Goal: Task Accomplishment & Management: Manage account settings

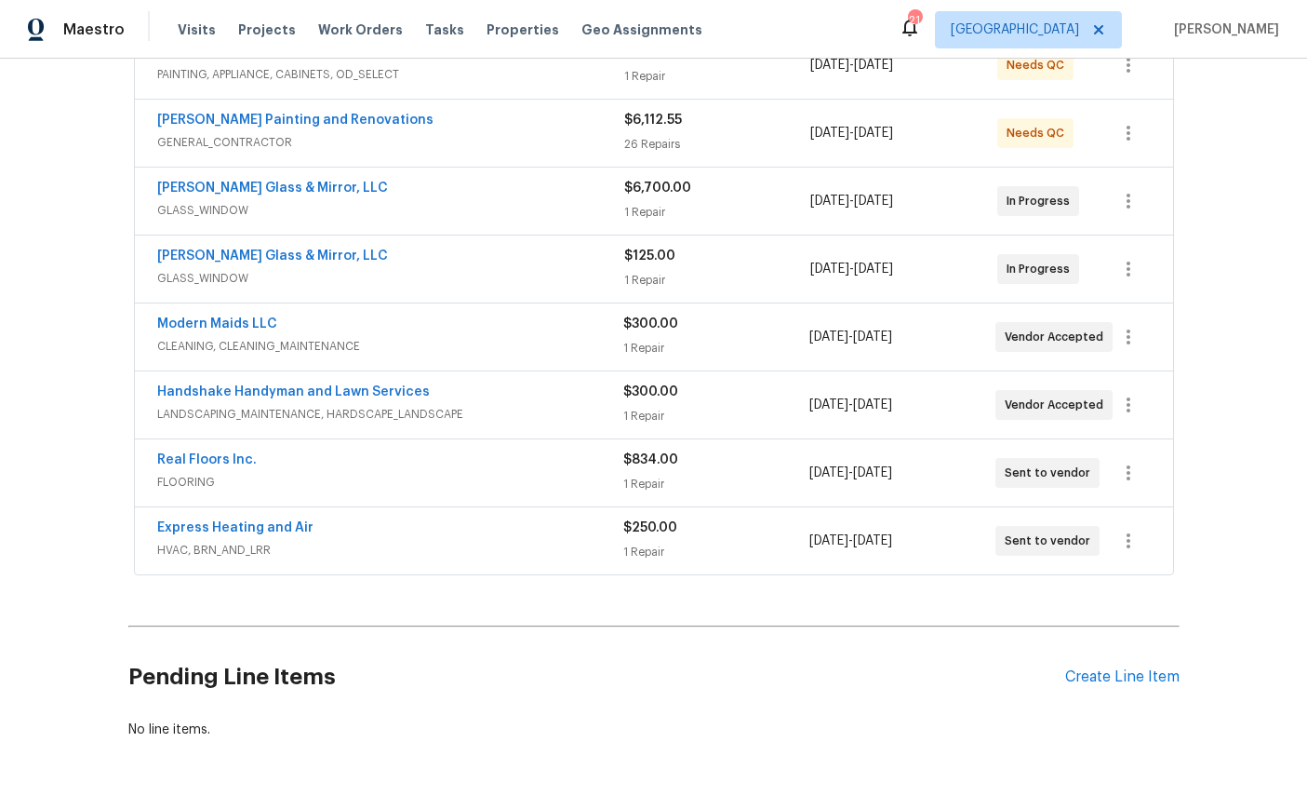
scroll to position [383, 0]
click at [218, 467] on link "Real Floors Inc." at bounding box center [207, 460] width 100 height 13
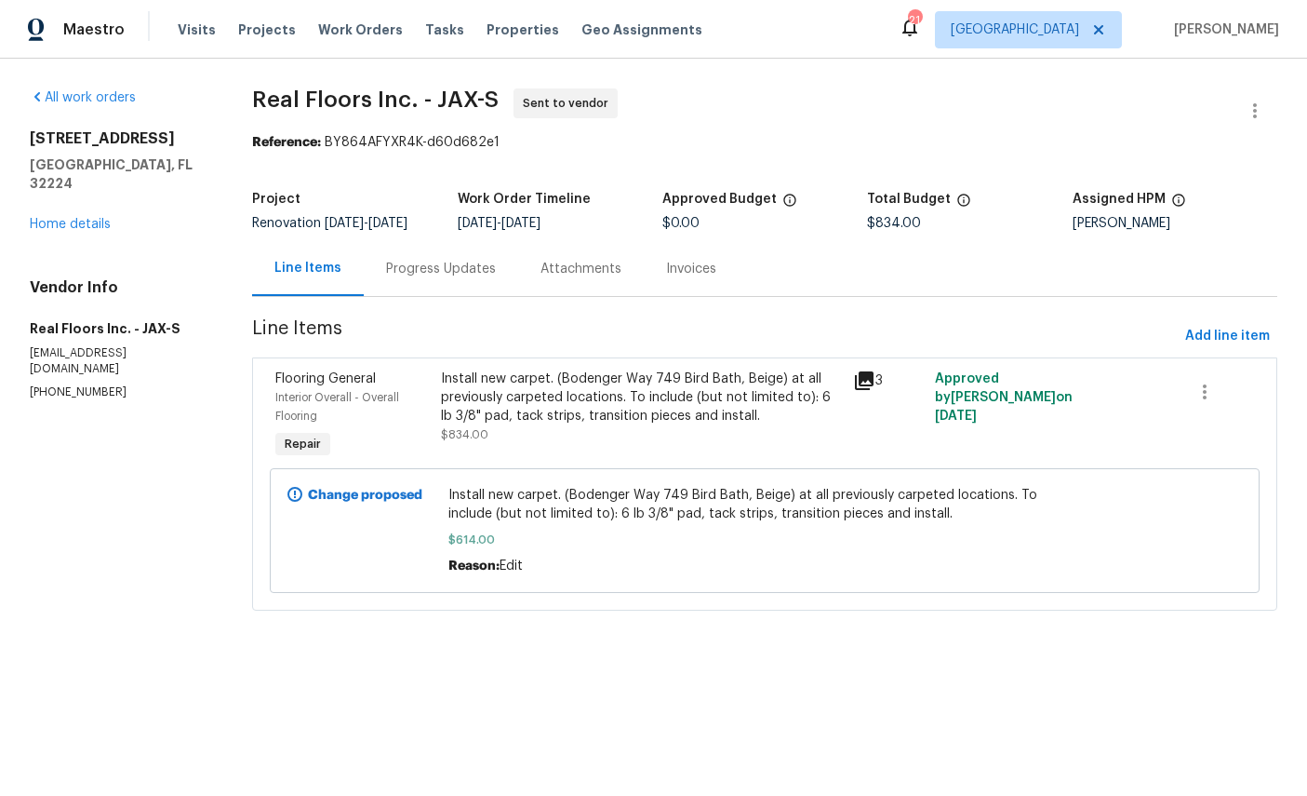
click at [64, 193] on div "12238 Bayonne St Jacksonville, FL 32224 Home details" at bounding box center [119, 181] width 178 height 104
click at [109, 218] on link "Home details" at bounding box center [70, 224] width 81 height 13
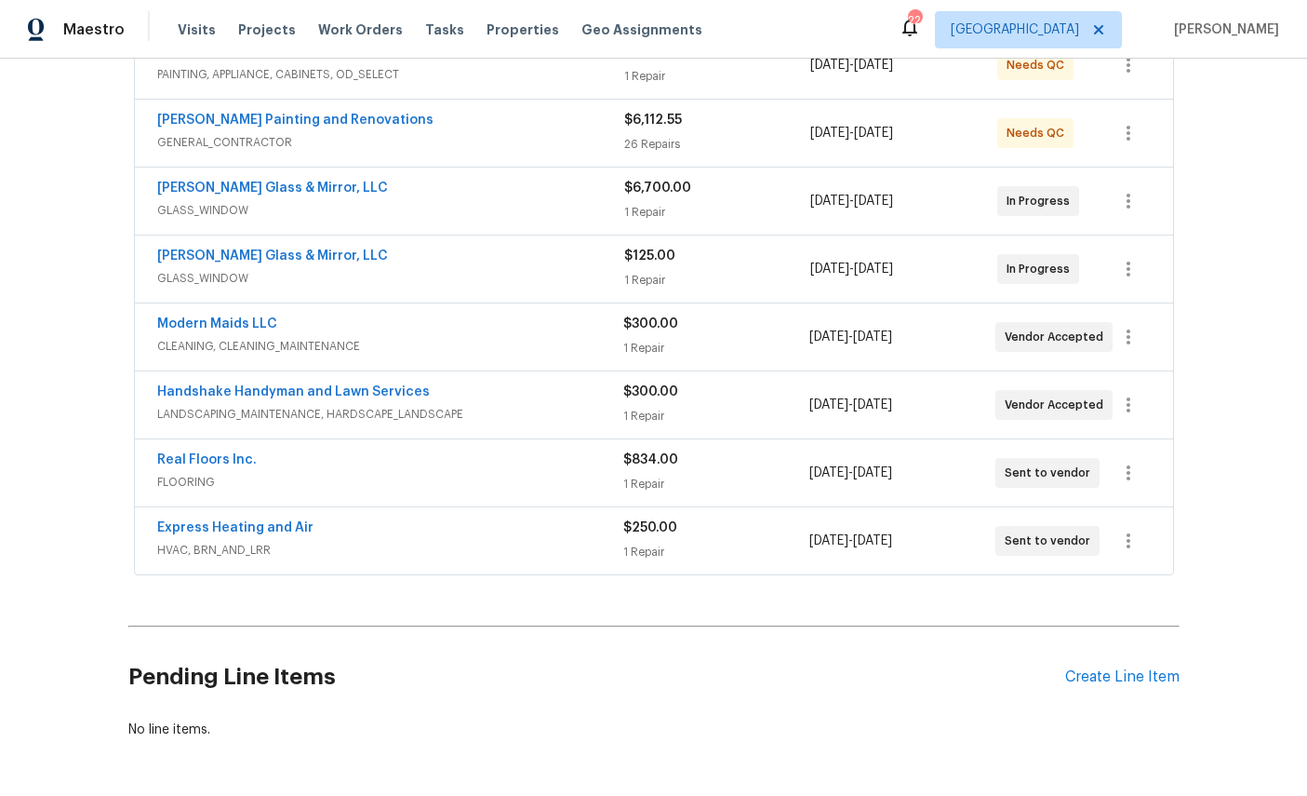
scroll to position [383, 0]
click at [180, 462] on link "Real Floors Inc." at bounding box center [207, 460] width 100 height 13
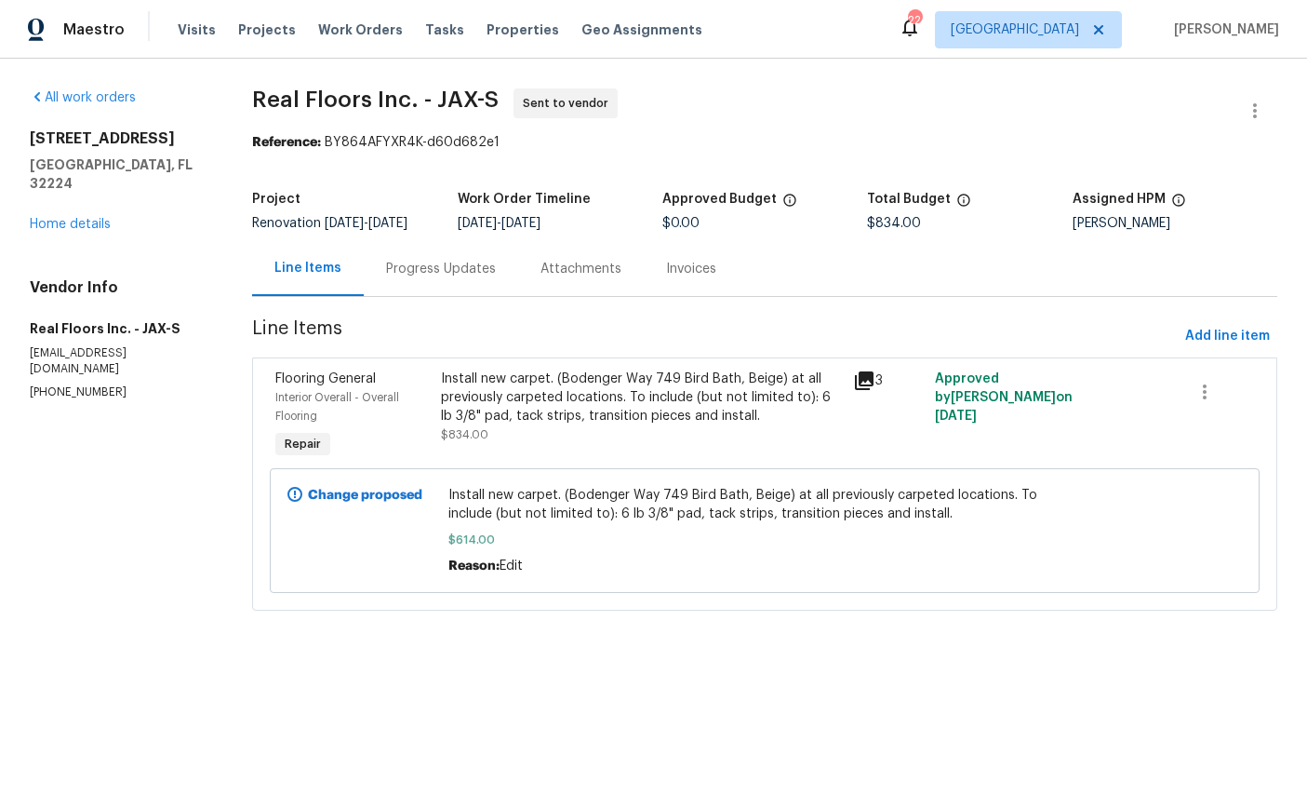
click at [322, 385] on span "Flooring General" at bounding box center [325, 378] width 100 height 13
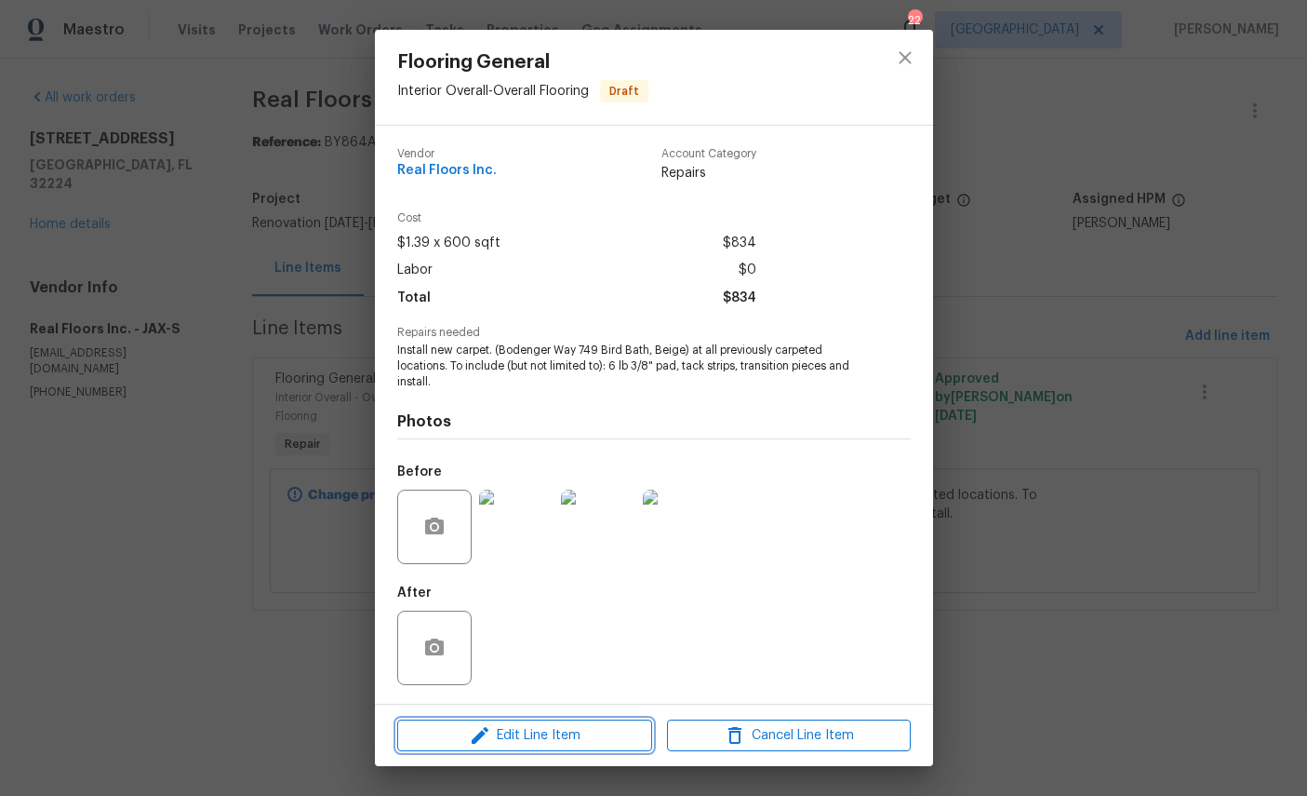
click at [513, 736] on span "Edit Line Item" at bounding box center [525, 735] width 244 height 23
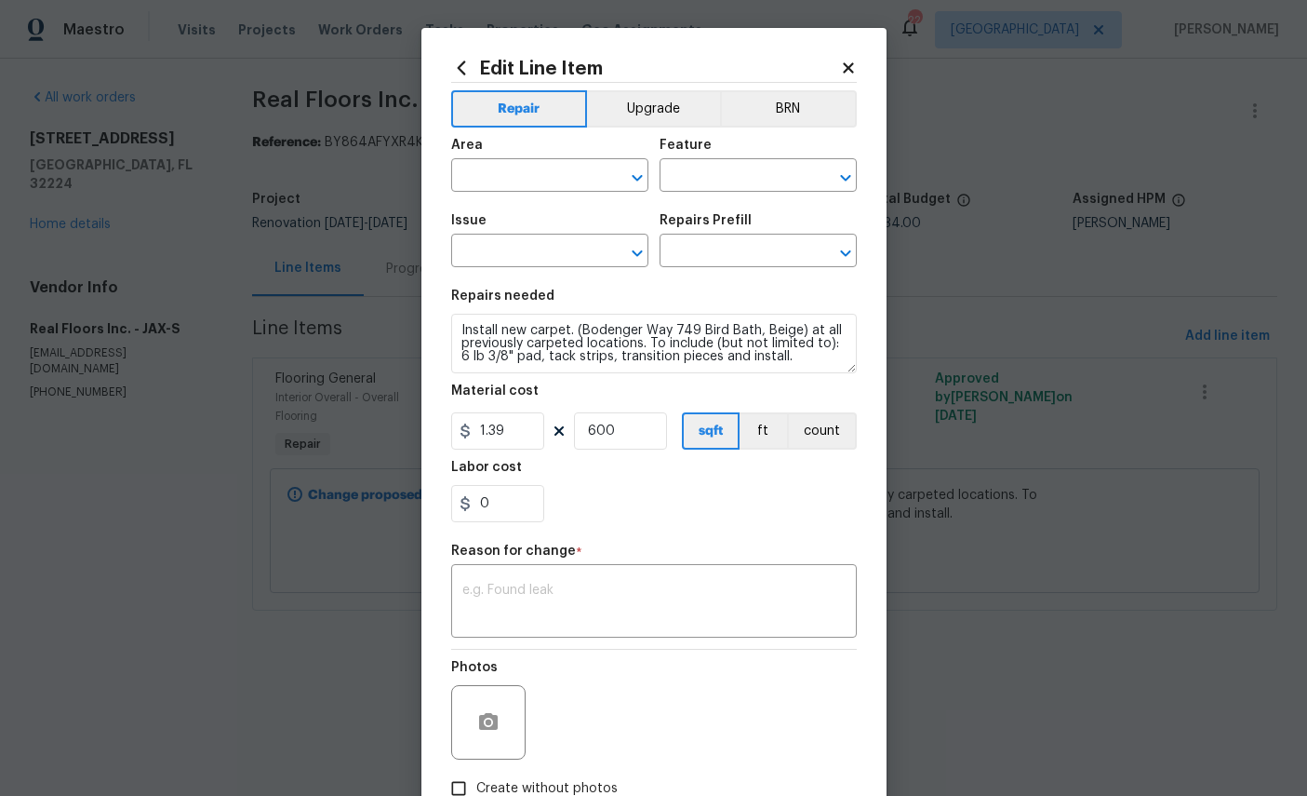
type input "Interior Overall"
type input "Overall Flooring"
type input "Flooring General"
type input "Carpet LVL 1 - Bodenger Way (Beige) $1.32"
click at [853, 57] on div "Edit Line Item Repair Upgrade BRN Area Interior Overall ​ Feature Overall Floor…" at bounding box center [654, 458] width 465 height 861
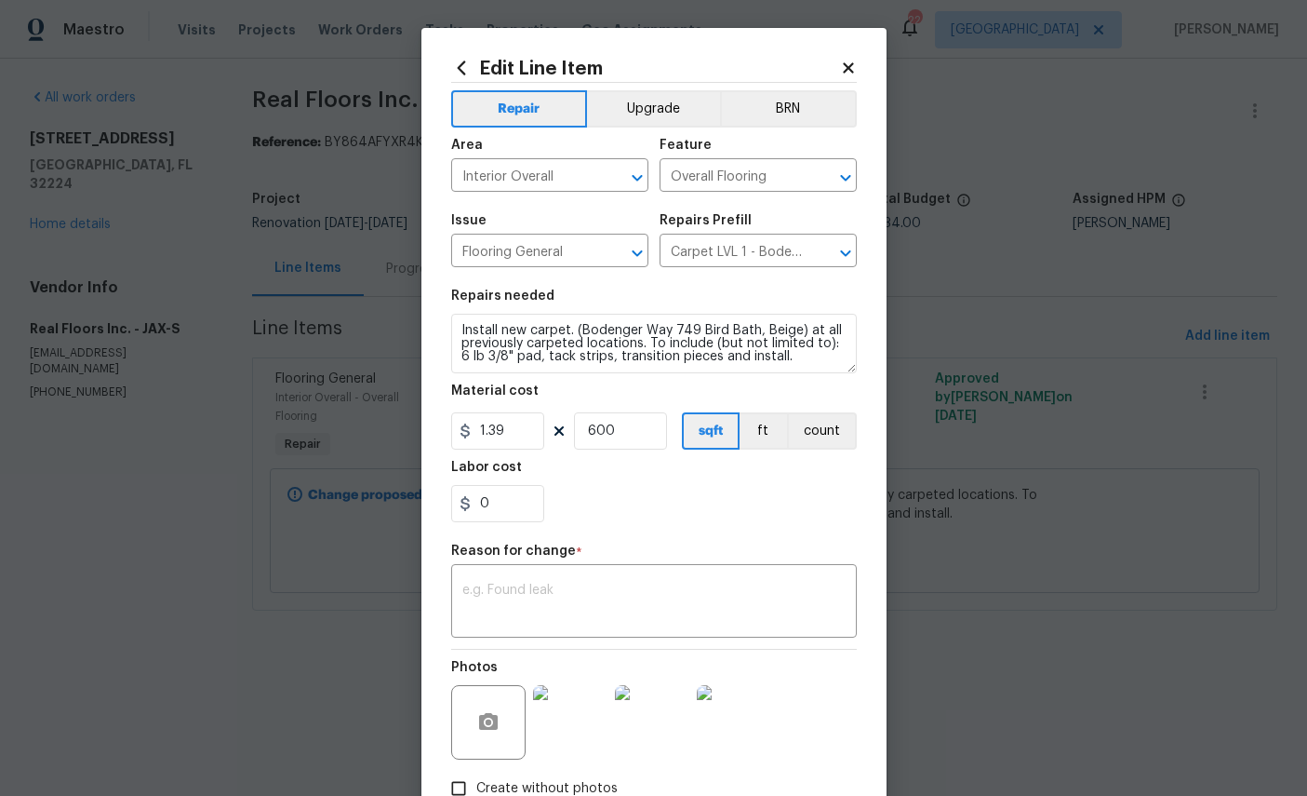
click at [840, 65] on icon at bounding box center [848, 68] width 17 height 17
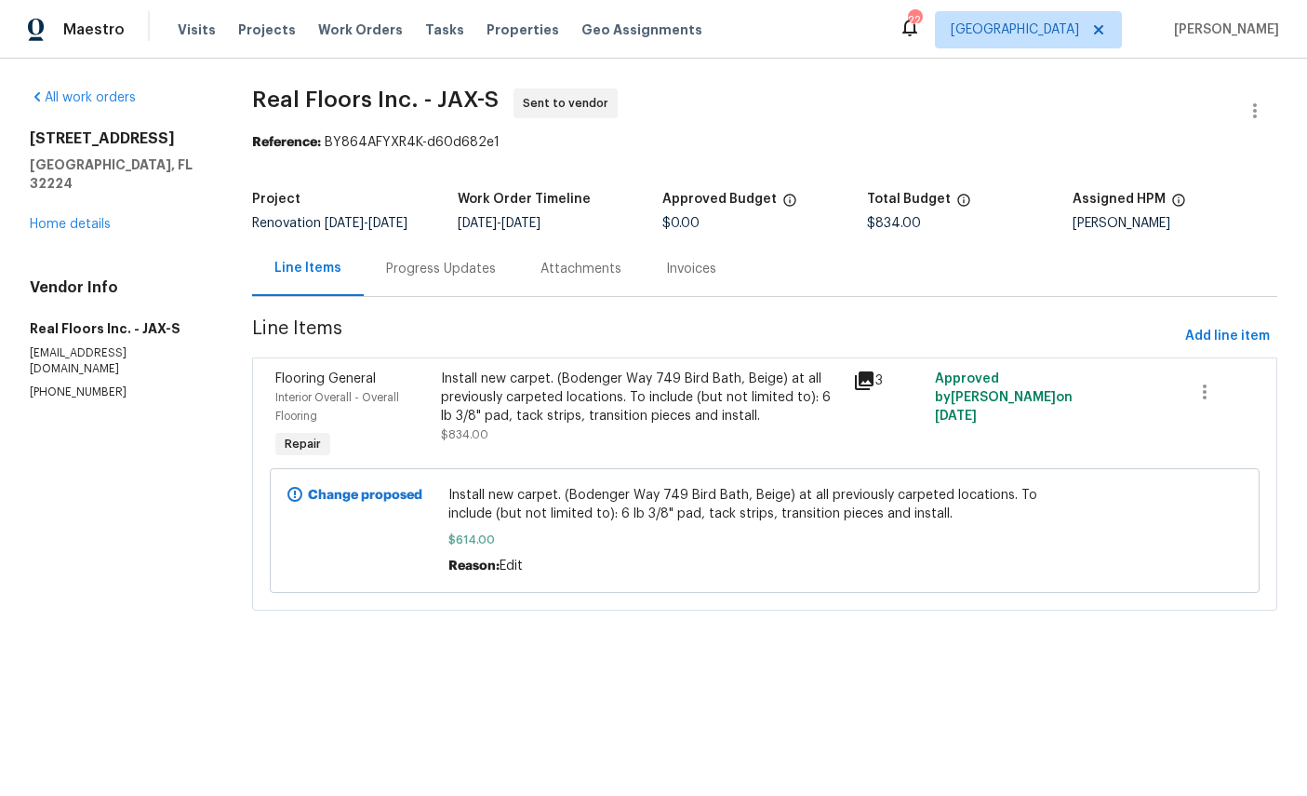
click at [95, 218] on link "Home details" at bounding box center [70, 224] width 81 height 13
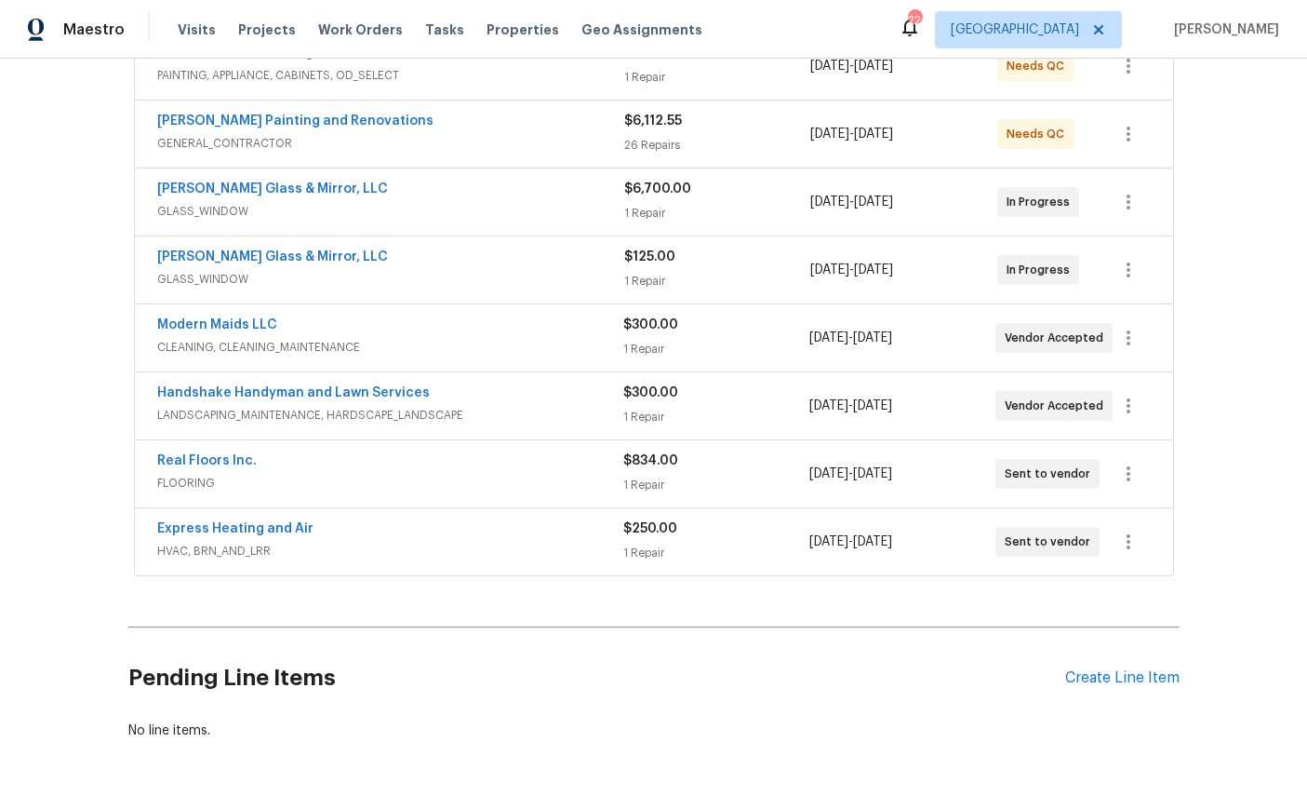
scroll to position [383, 0]
click at [1140, 471] on button "button" at bounding box center [1128, 473] width 45 height 45
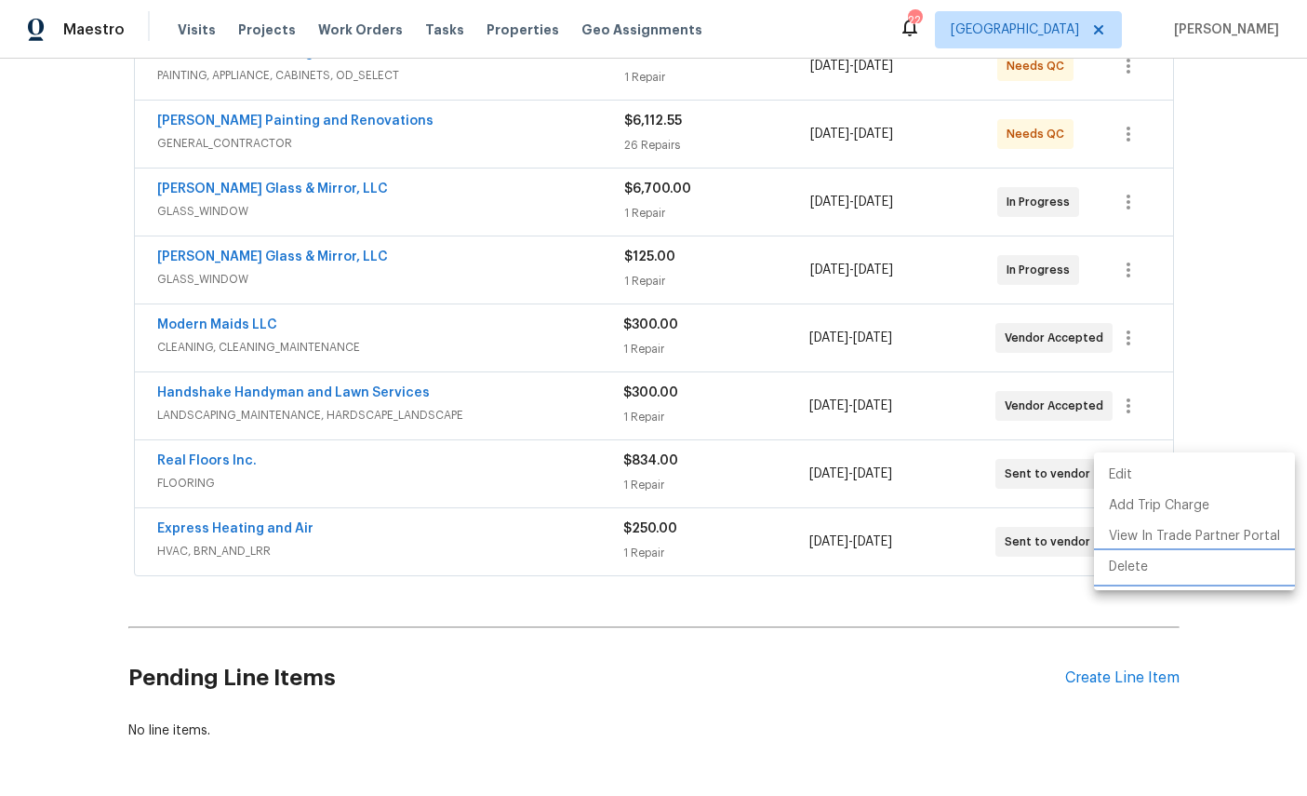
click at [1132, 567] on li "Delete" at bounding box center [1194, 567] width 201 height 31
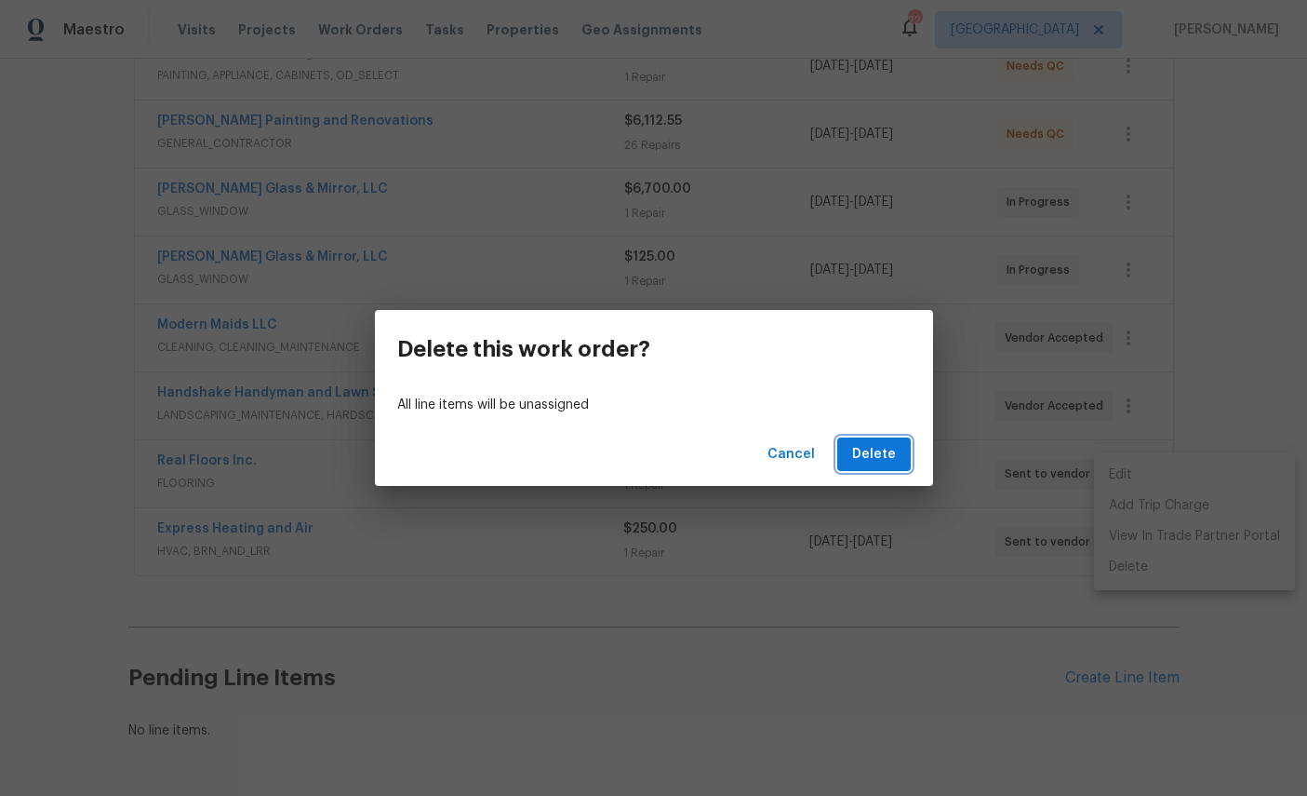
click at [881, 454] on span "Delete" at bounding box center [874, 454] width 44 height 23
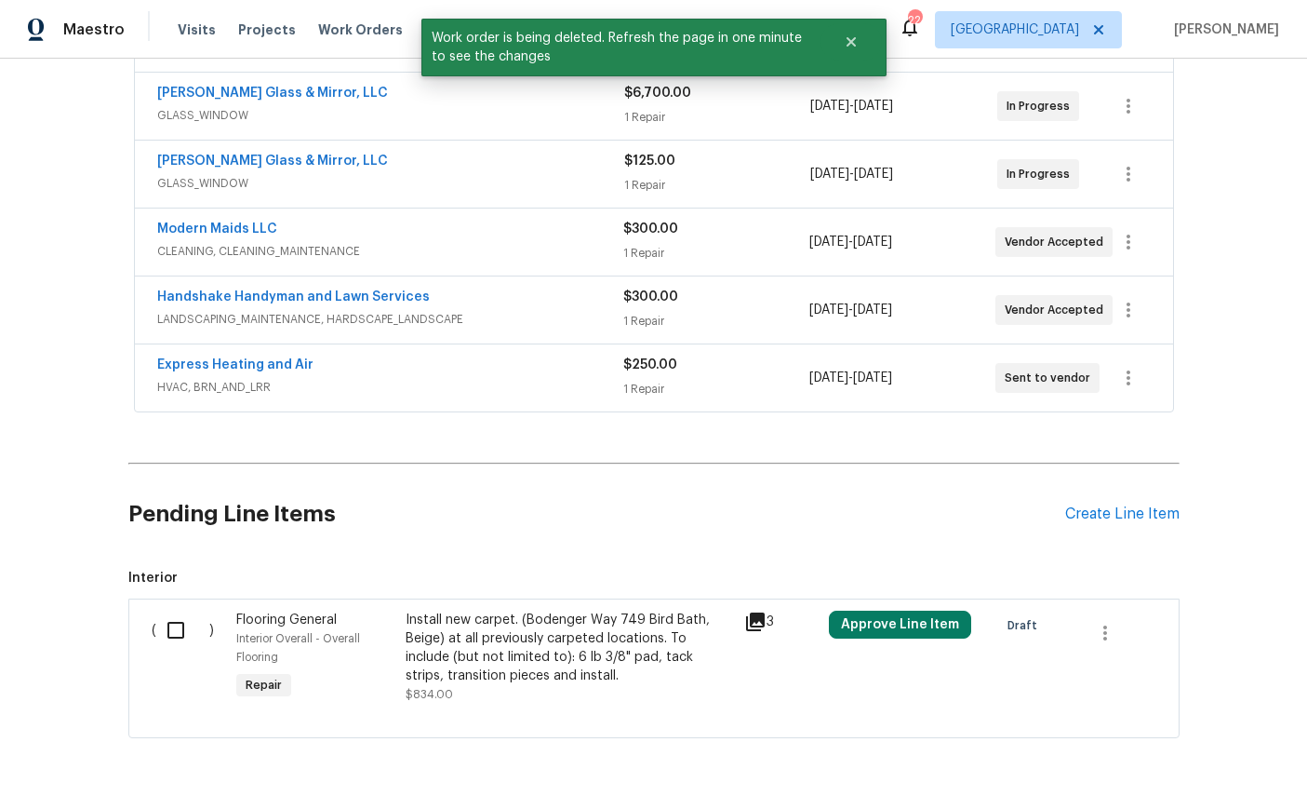
scroll to position [478, 0]
click at [272, 640] on span "Interior Overall - Overall Flooring" at bounding box center [298, 649] width 124 height 30
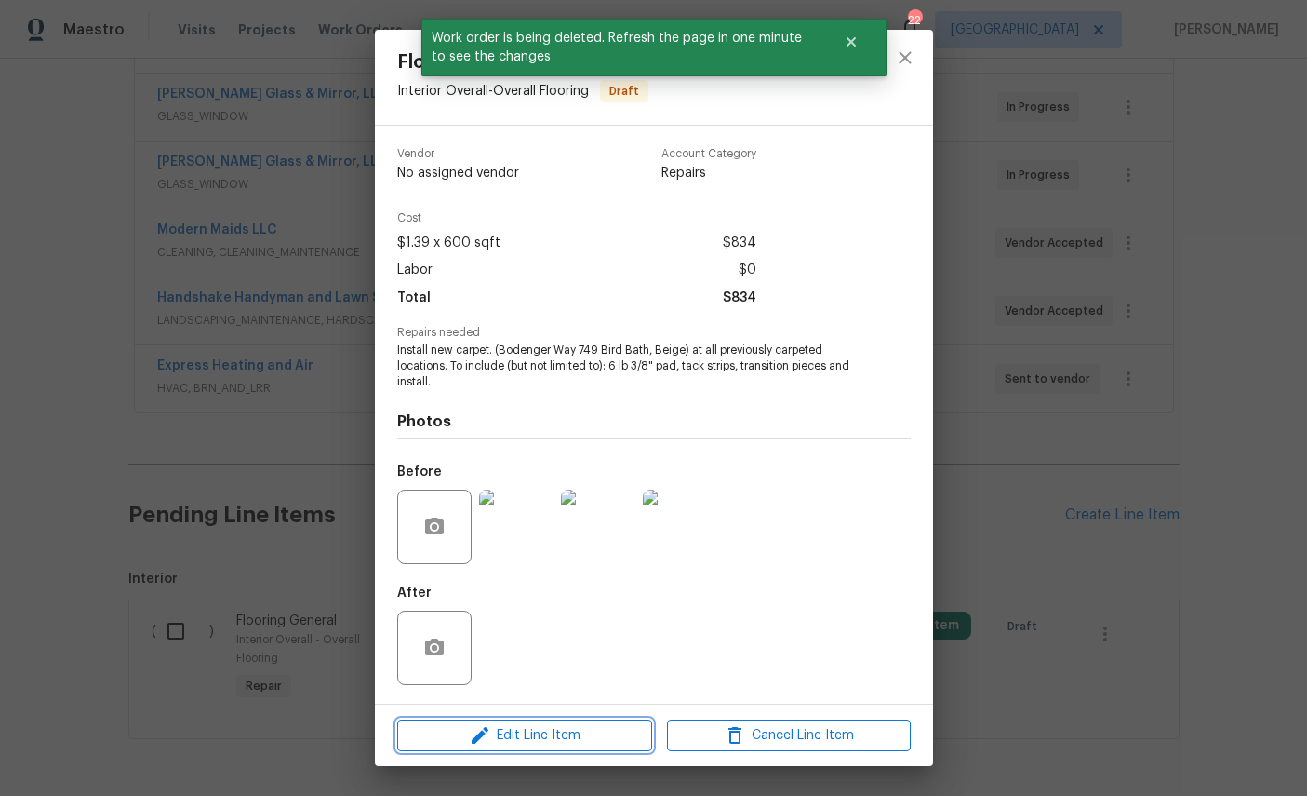
click at [529, 729] on span "Edit Line Item" at bounding box center [525, 735] width 244 height 23
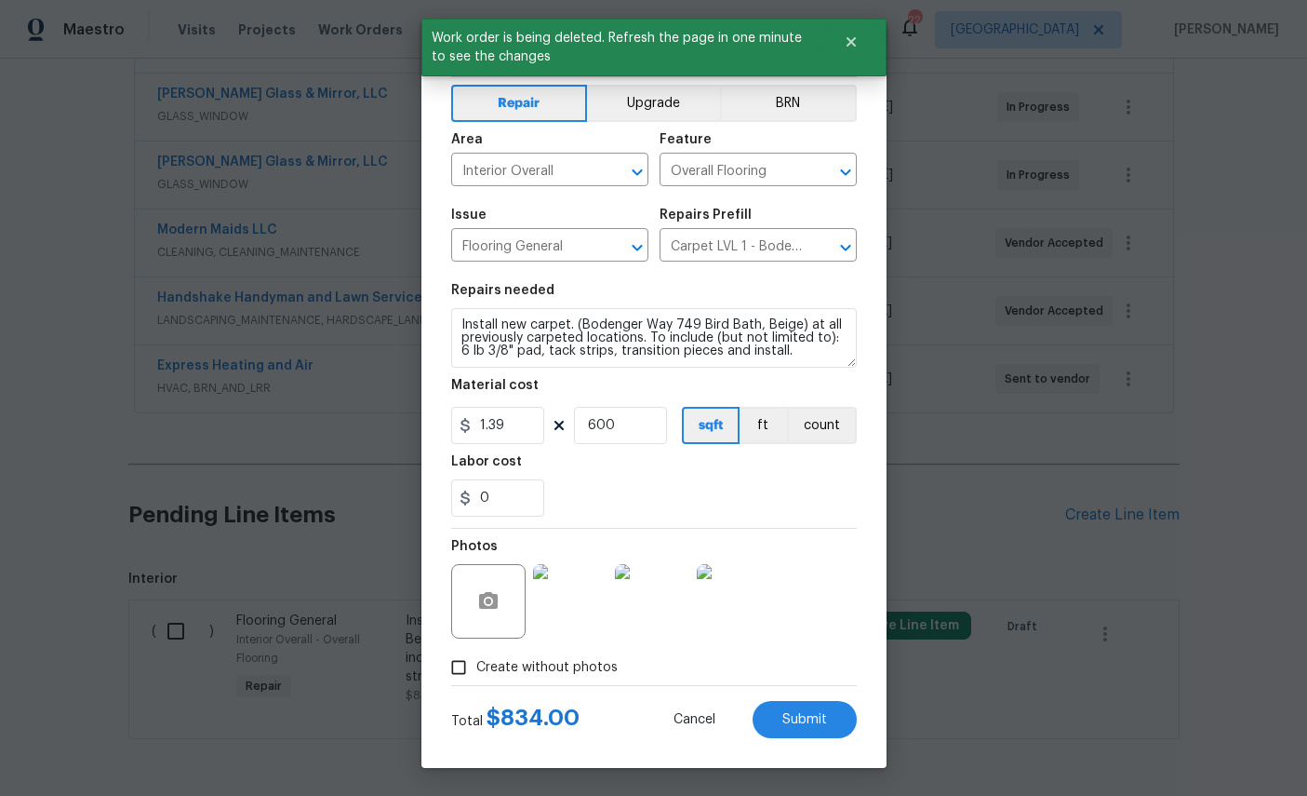
scroll to position [18, 0]
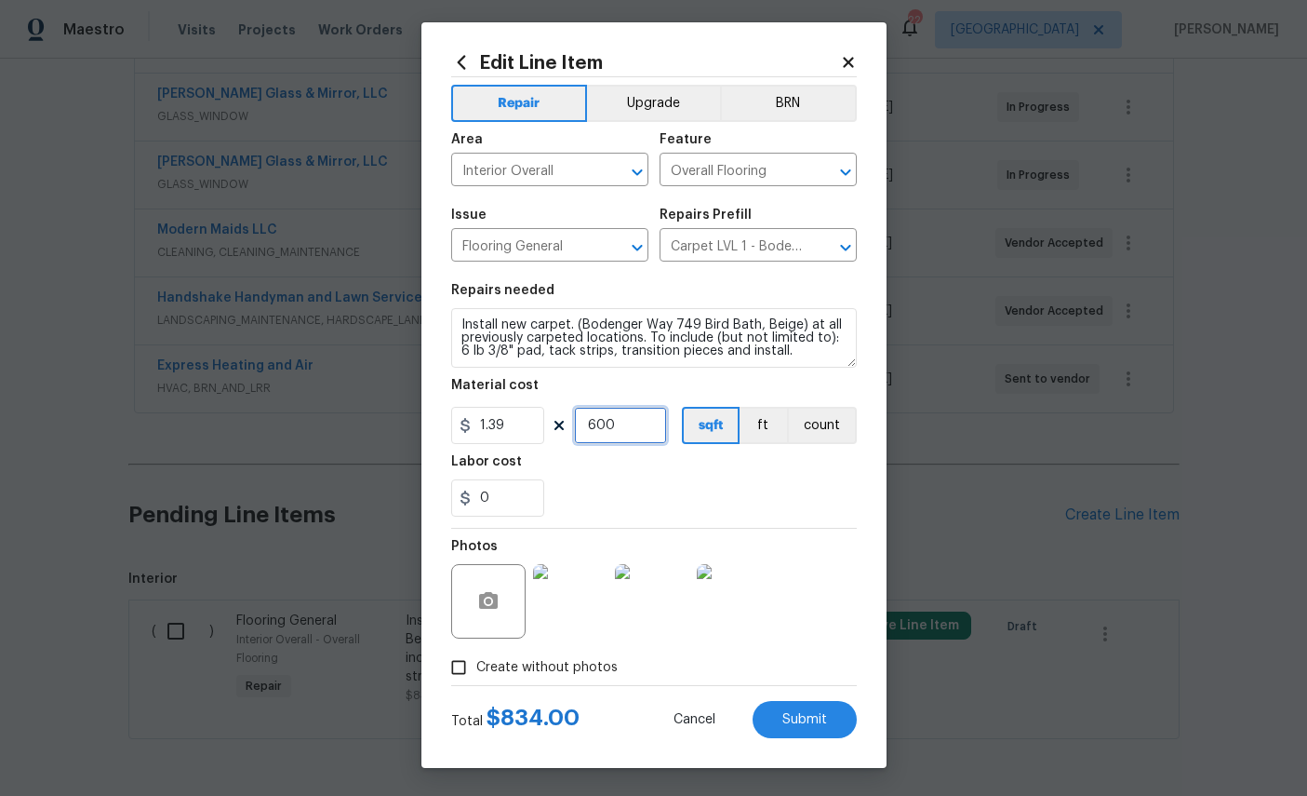
click at [645, 434] on input "600" at bounding box center [620, 425] width 93 height 37
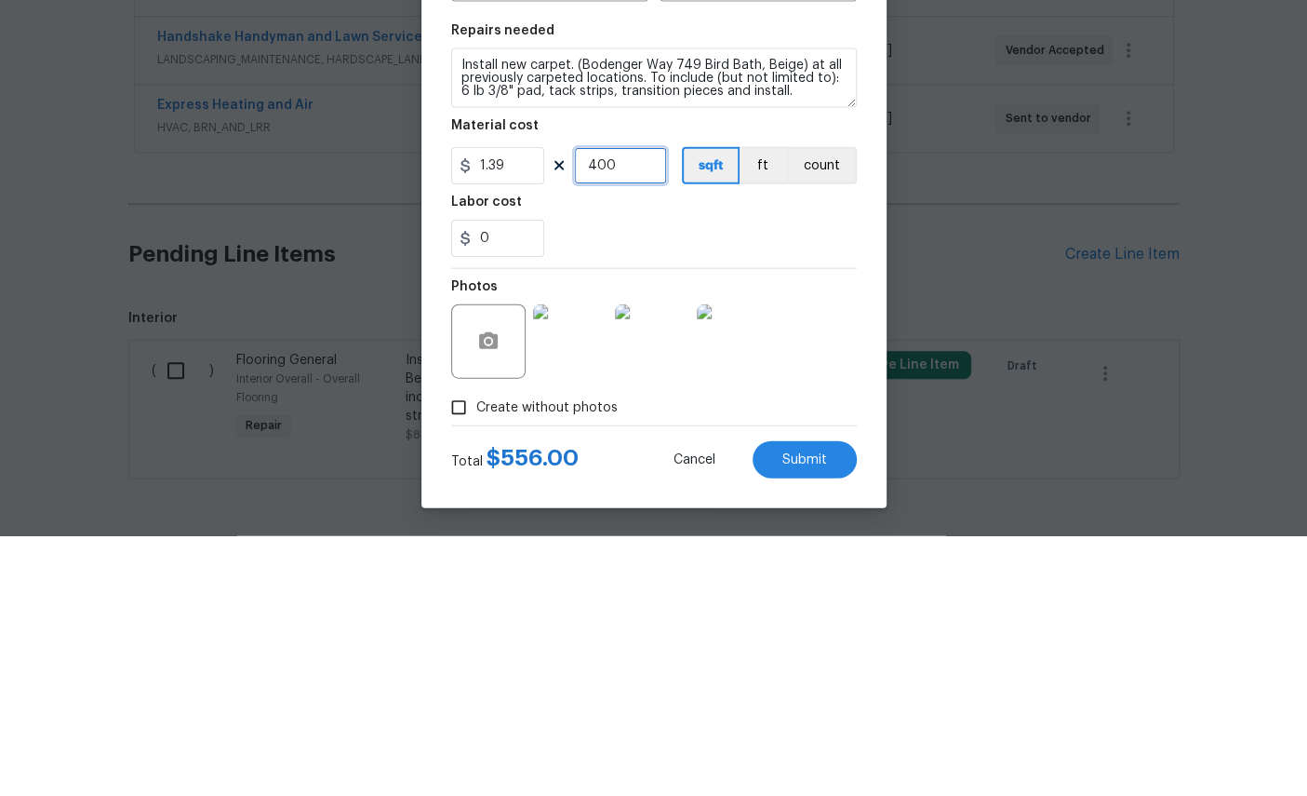
type input "400"
click at [763, 479] on div "0" at bounding box center [654, 497] width 406 height 37
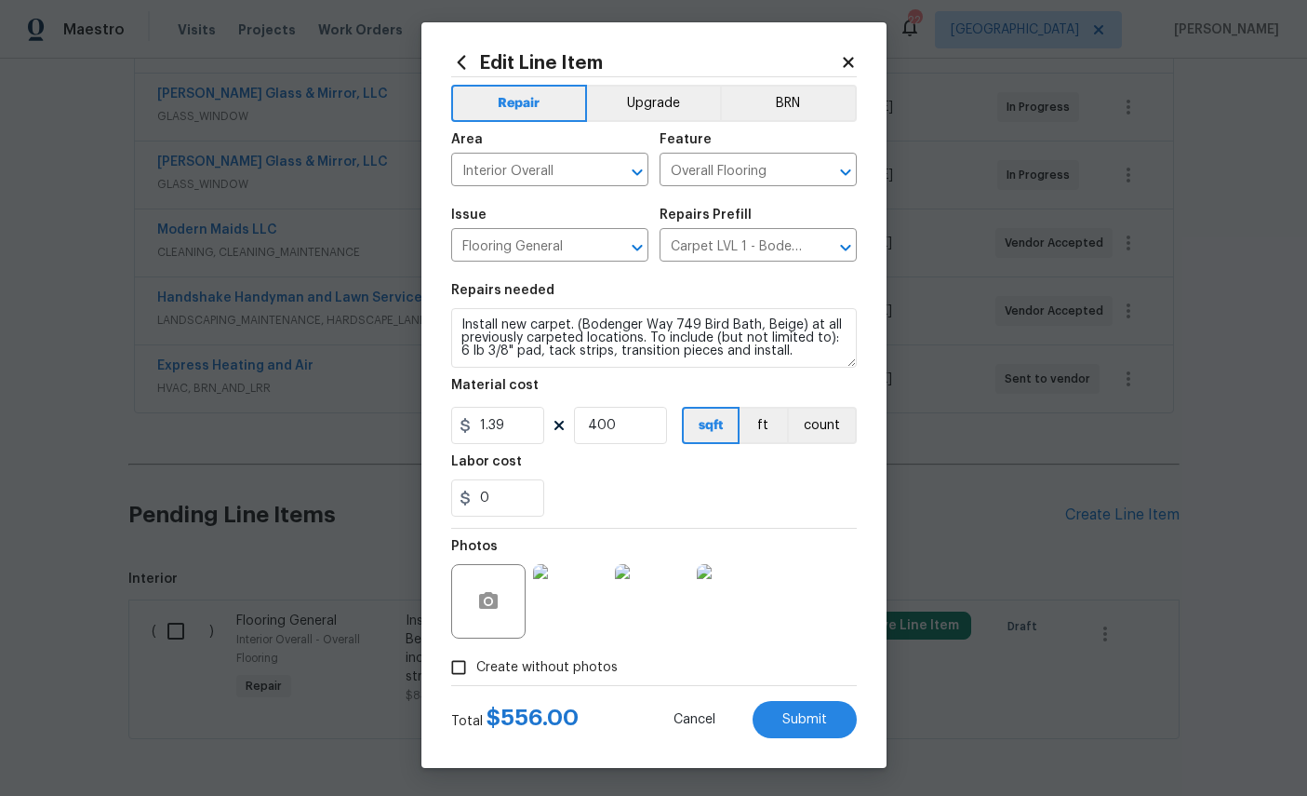
click at [751, 476] on div "Labor cost" at bounding box center [654, 467] width 406 height 24
click at [519, 500] on input "0" at bounding box center [497, 497] width 93 height 37
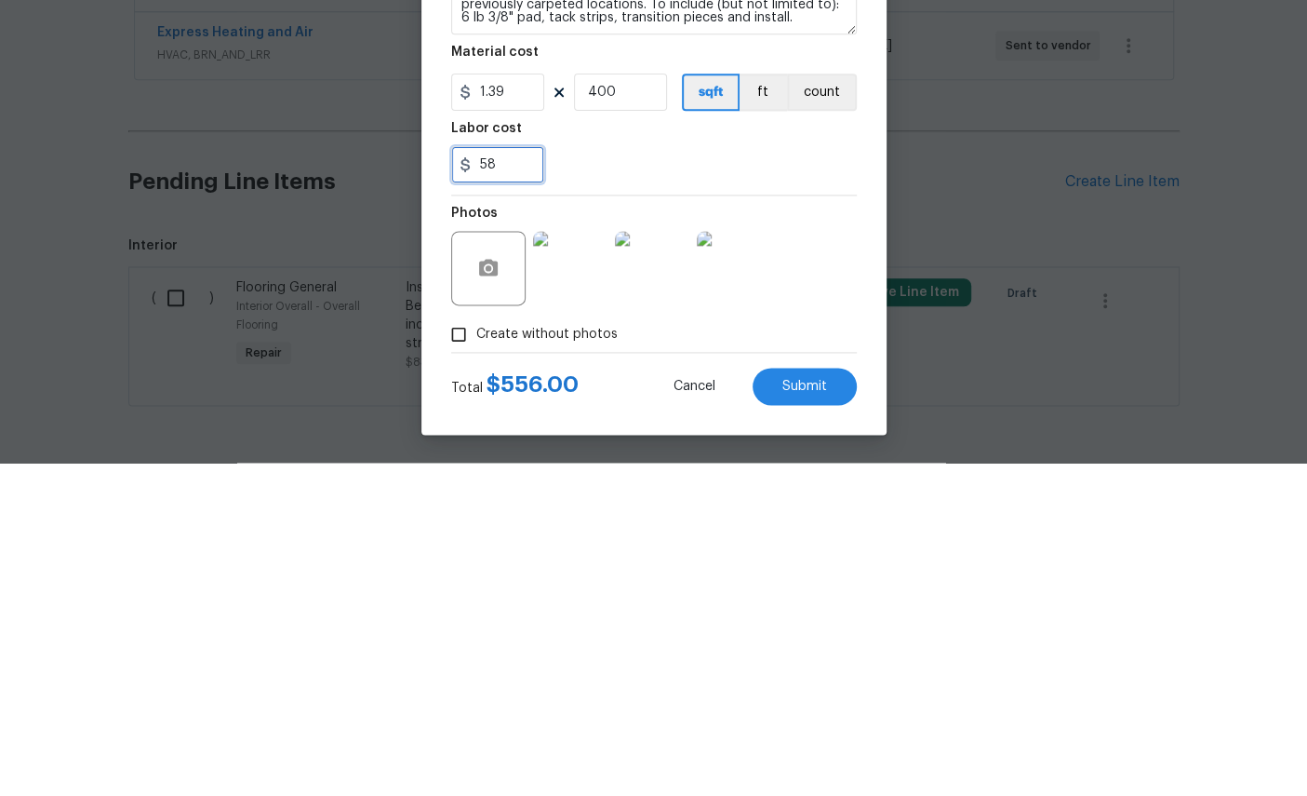
type input "58"
click at [835, 529] on div "Photos" at bounding box center [654, 589] width 406 height 121
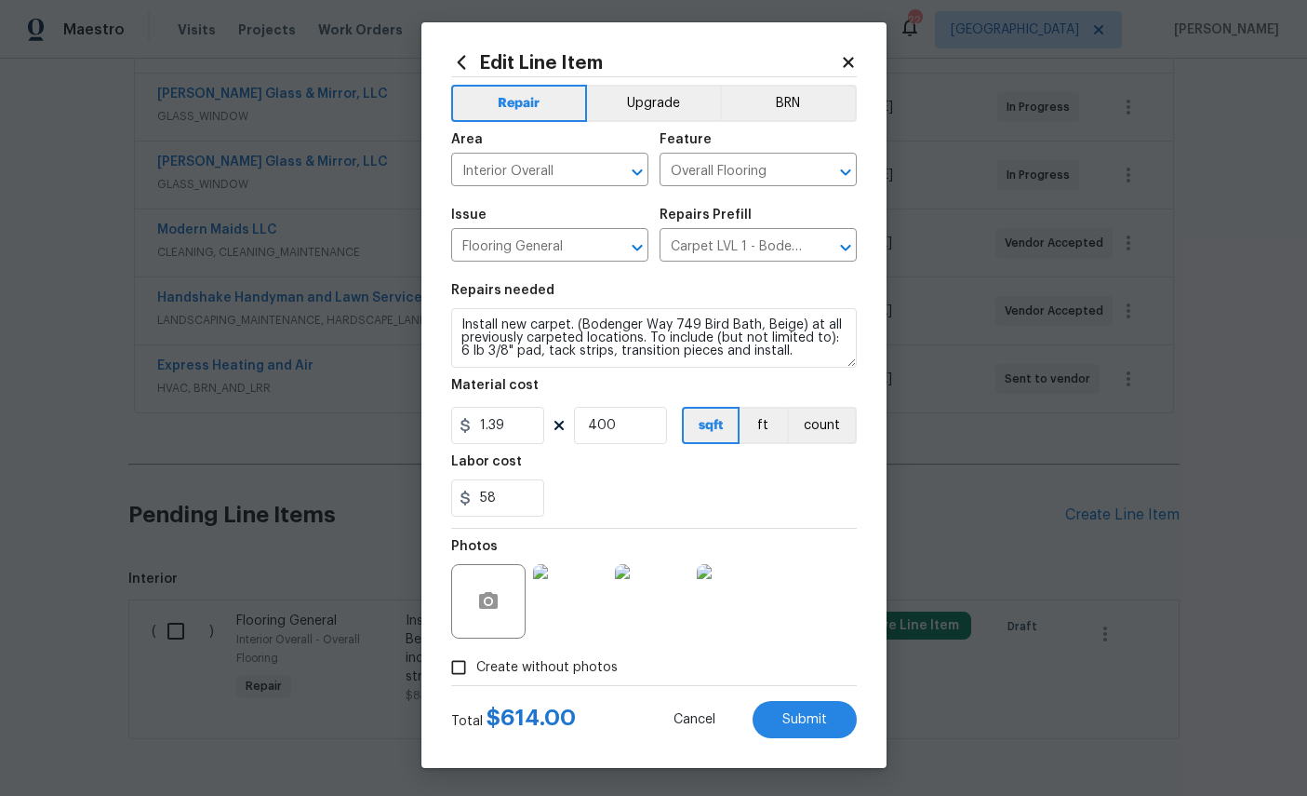
click at [801, 717] on span "Submit" at bounding box center [805, 720] width 45 height 14
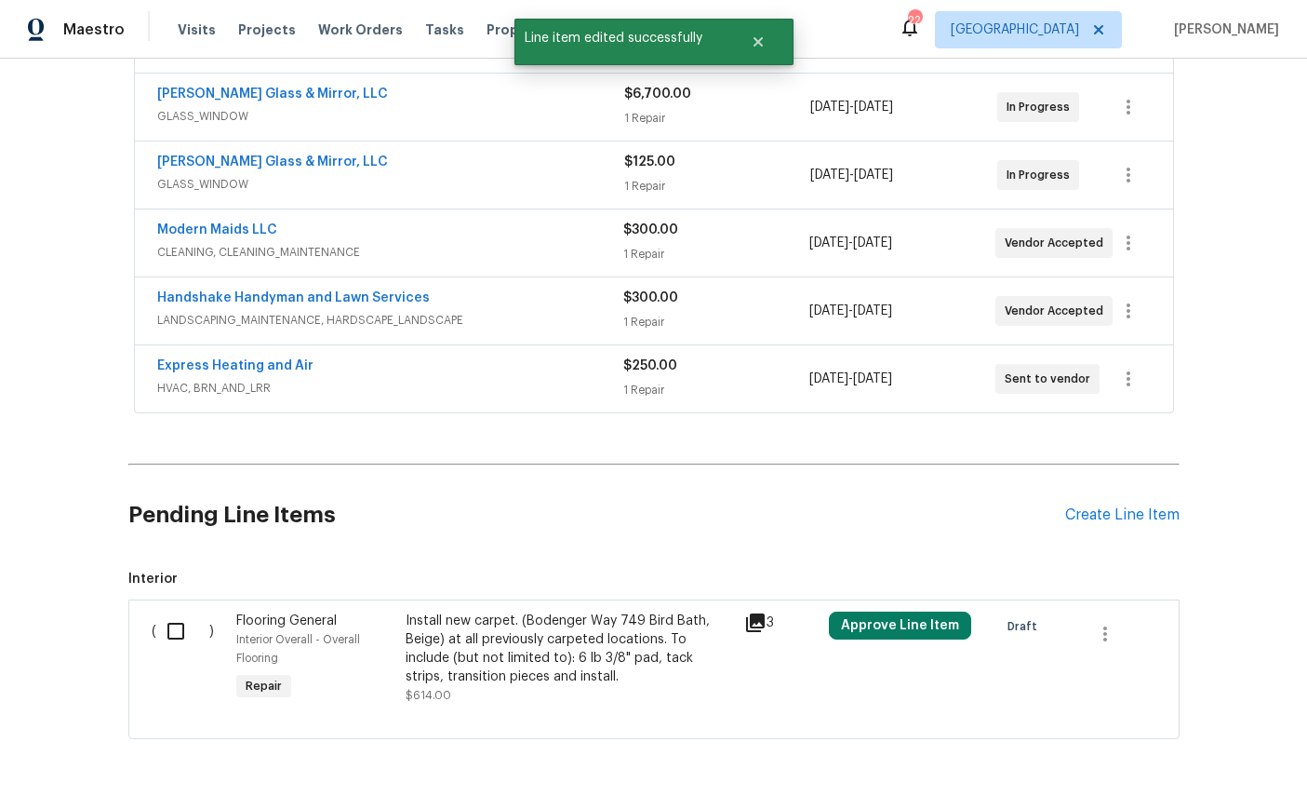
scroll to position [0, 0]
click at [179, 611] on input "checkbox" at bounding box center [182, 630] width 53 height 39
checkbox input "true"
click at [1210, 732] on button "Create Work Order" at bounding box center [1201, 749] width 154 height 34
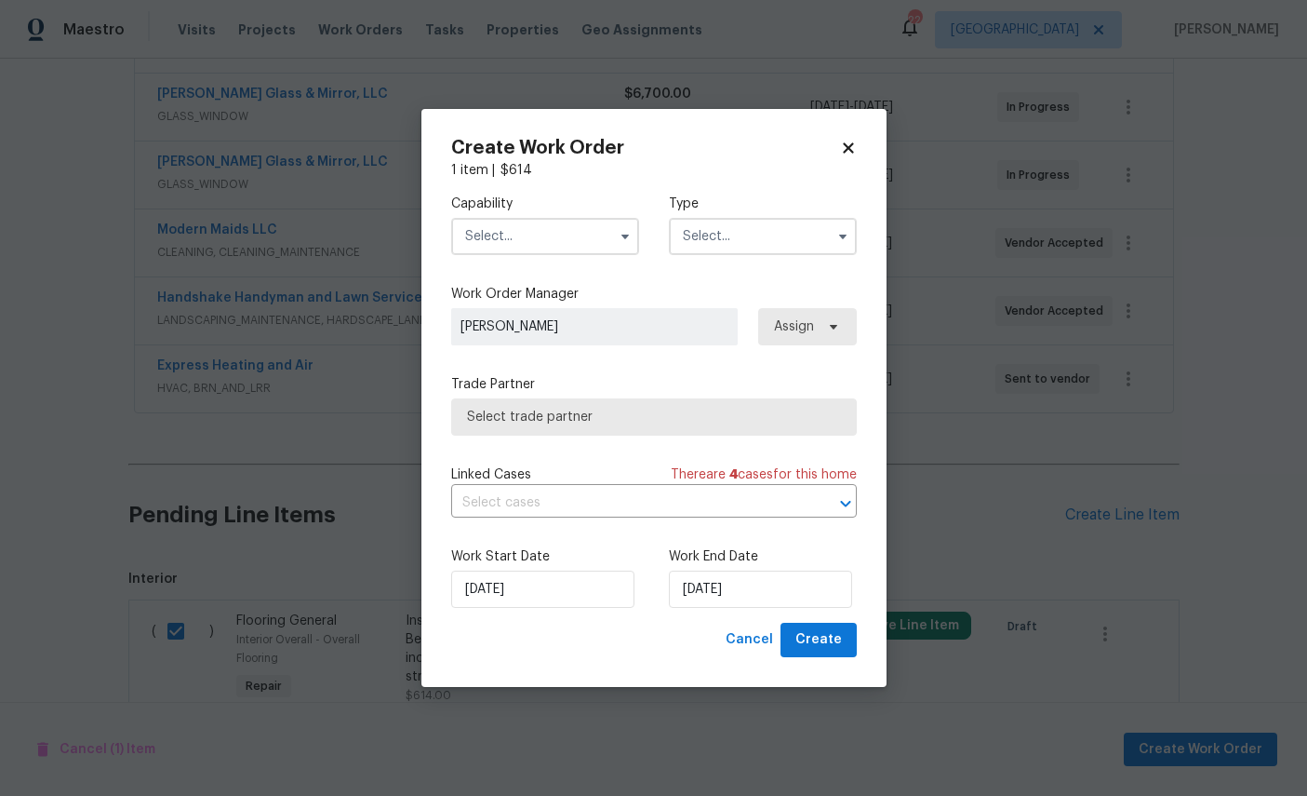
click at [514, 242] on input "text" at bounding box center [545, 236] width 188 height 37
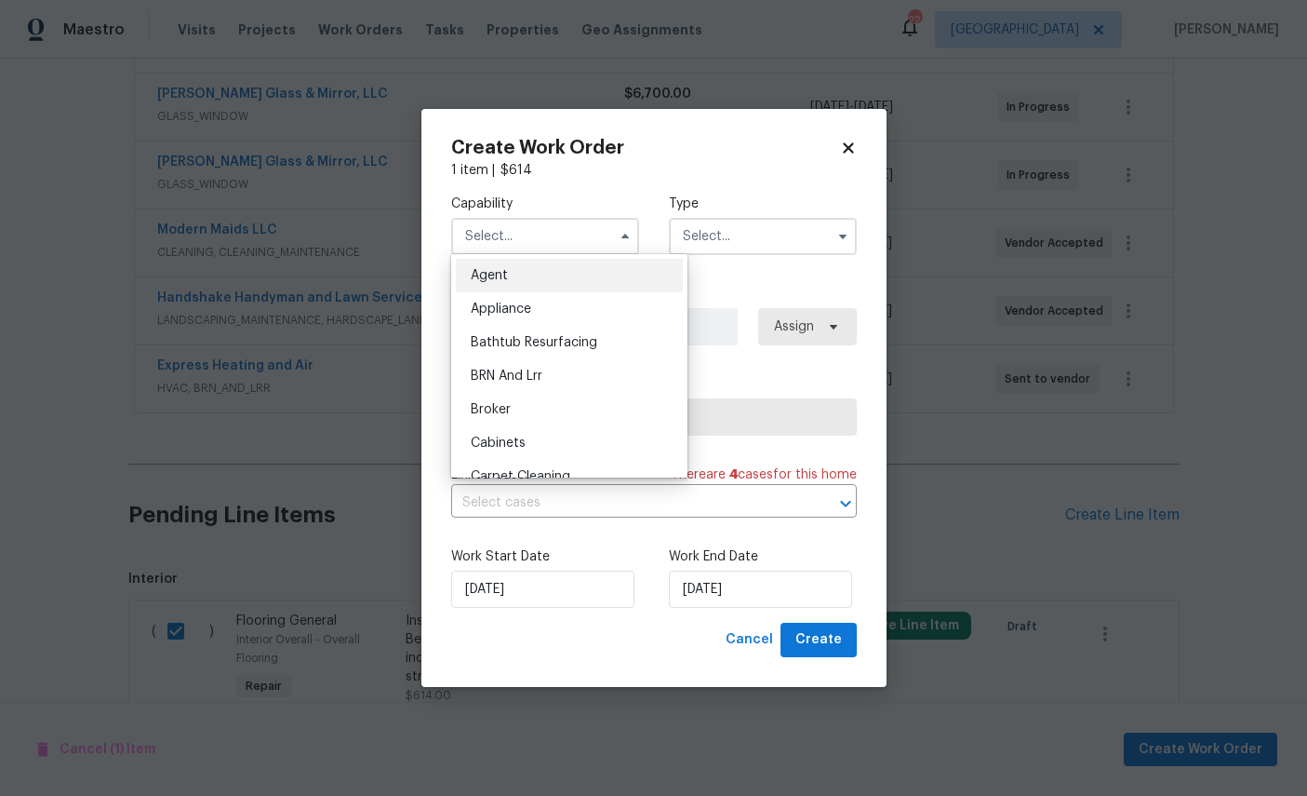
click at [513, 242] on input "text" at bounding box center [545, 236] width 188 height 37
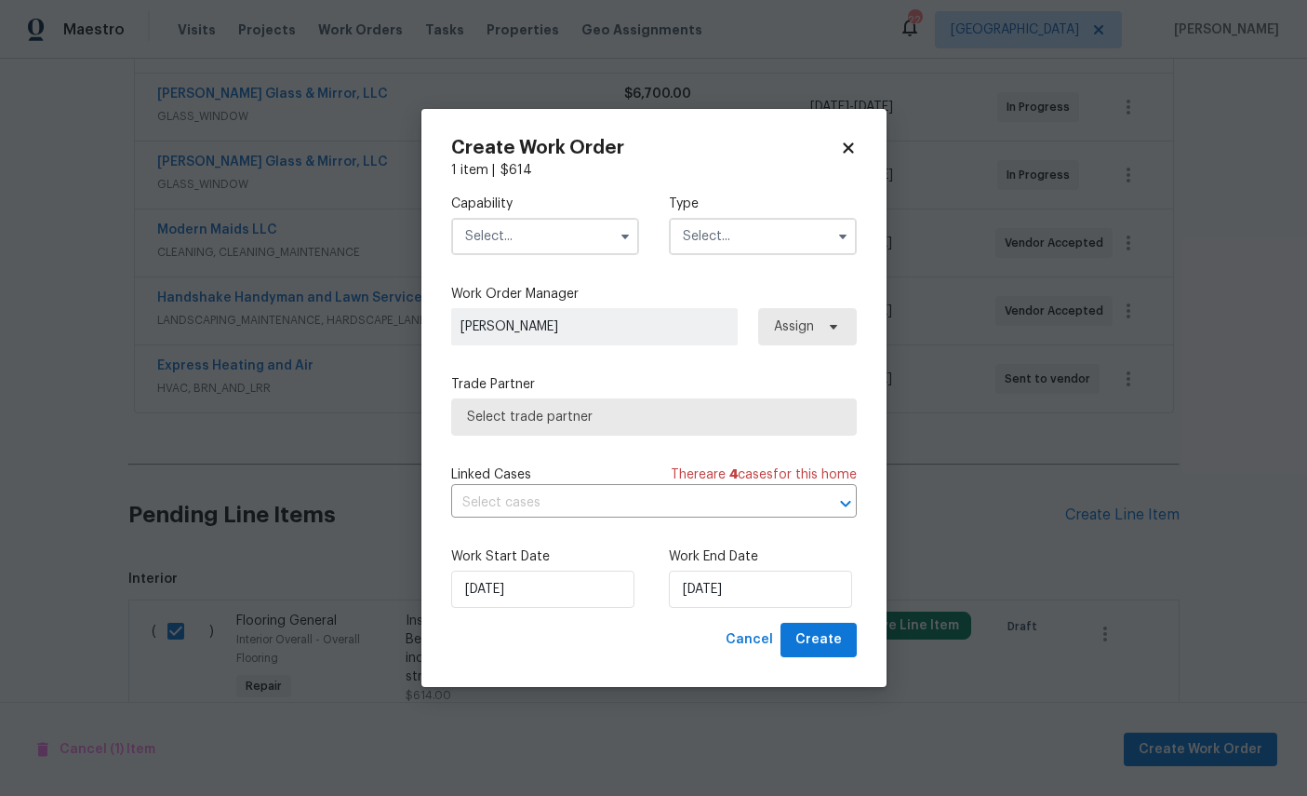
click at [549, 243] on input "text" at bounding box center [545, 236] width 188 height 37
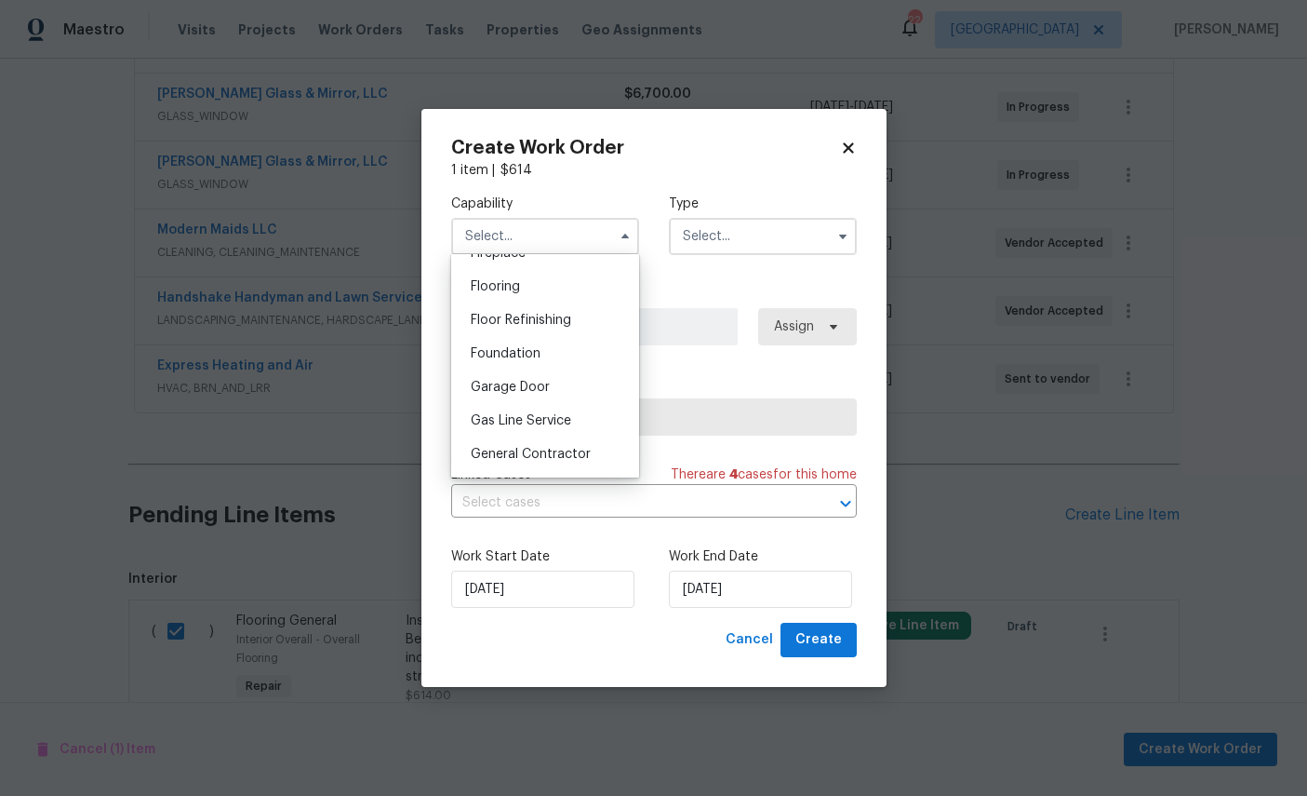
scroll to position [712, 0]
click at [556, 302] on div "Flooring" at bounding box center [545, 285] width 179 height 33
type input "Flooring"
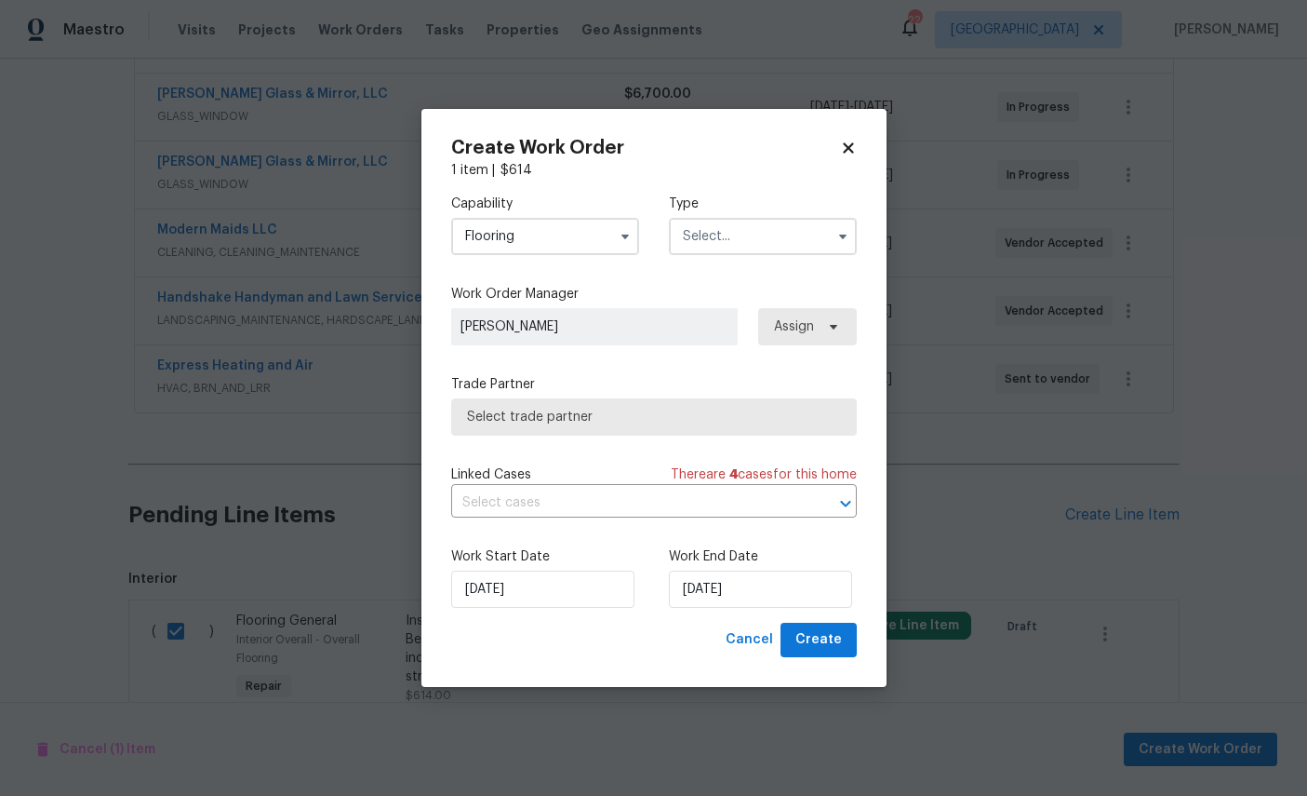
click at [756, 233] on input "text" at bounding box center [763, 236] width 188 height 37
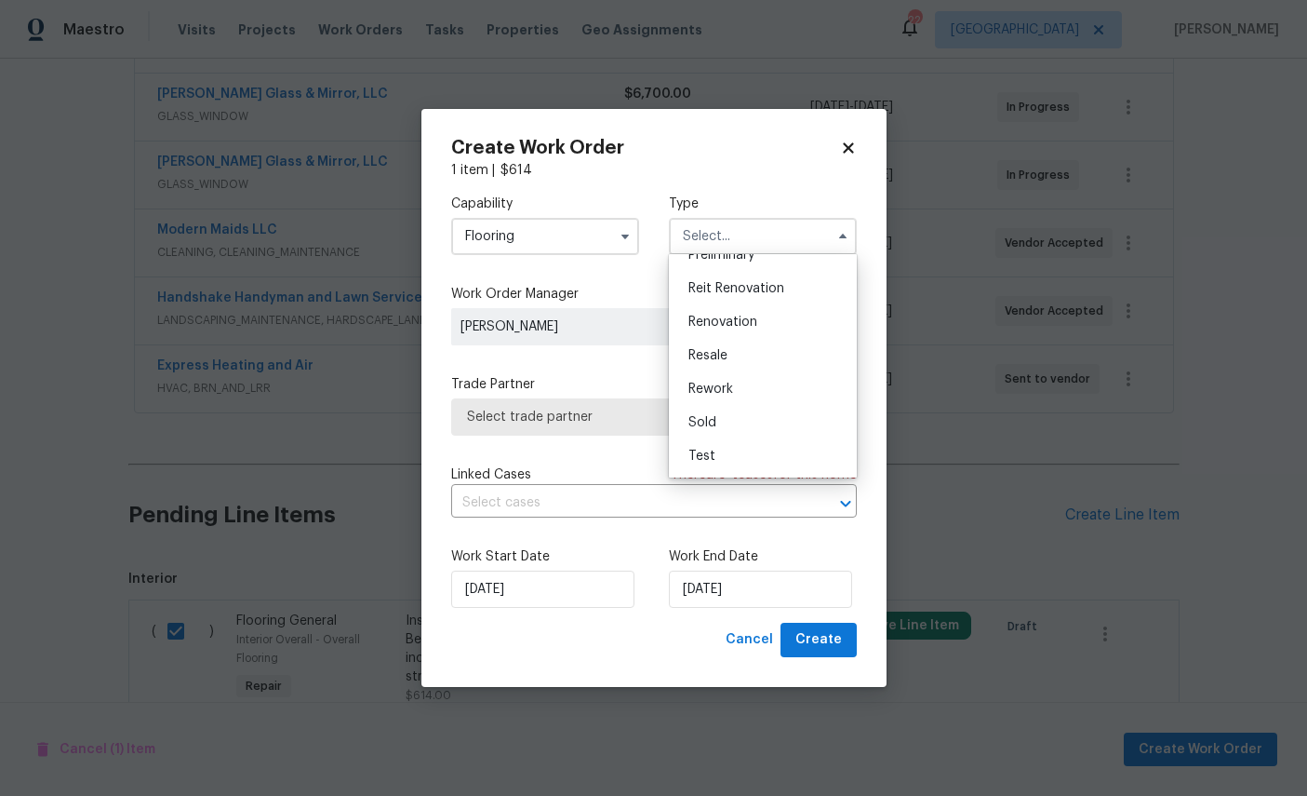
scroll to position [440, 0]
click at [723, 316] on span "Renovation" at bounding box center [723, 321] width 69 height 13
type input "Renovation"
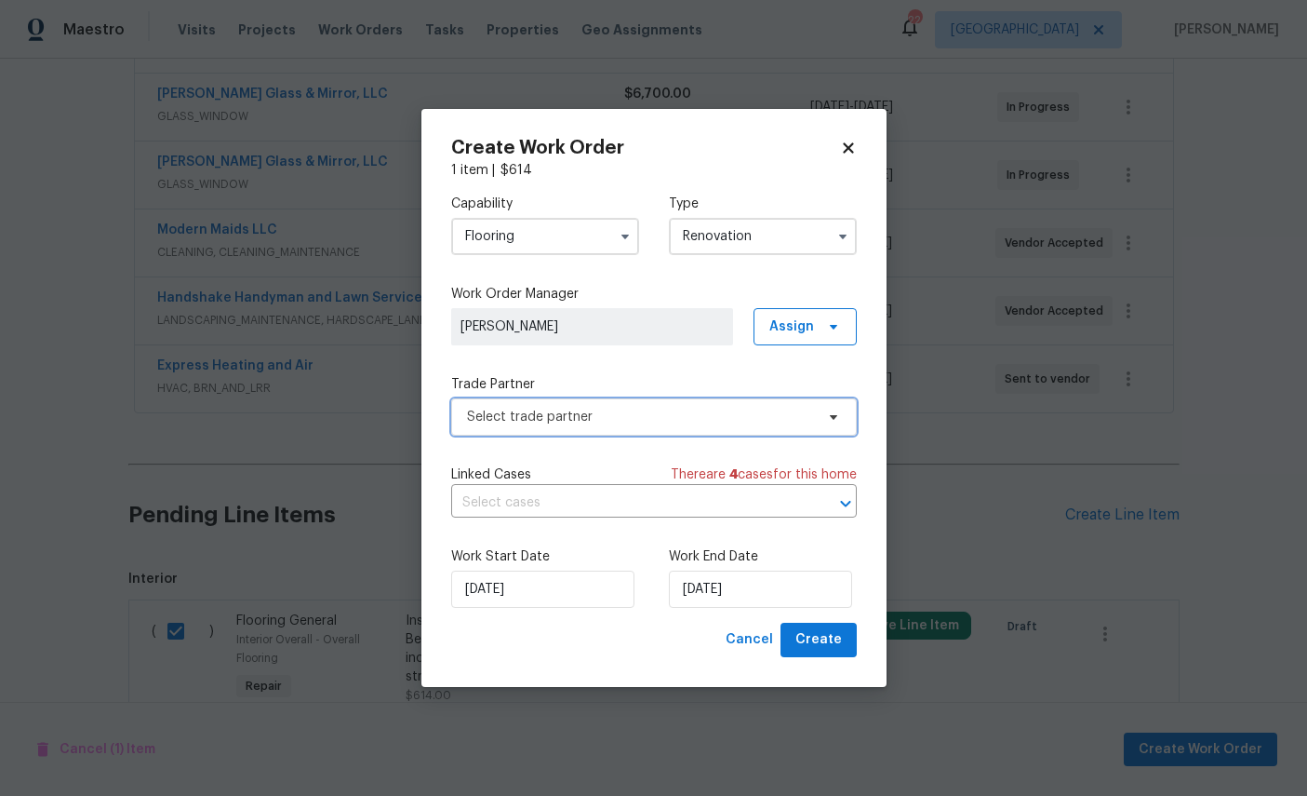
click at [606, 410] on span "Select trade partner" at bounding box center [640, 417] width 347 height 19
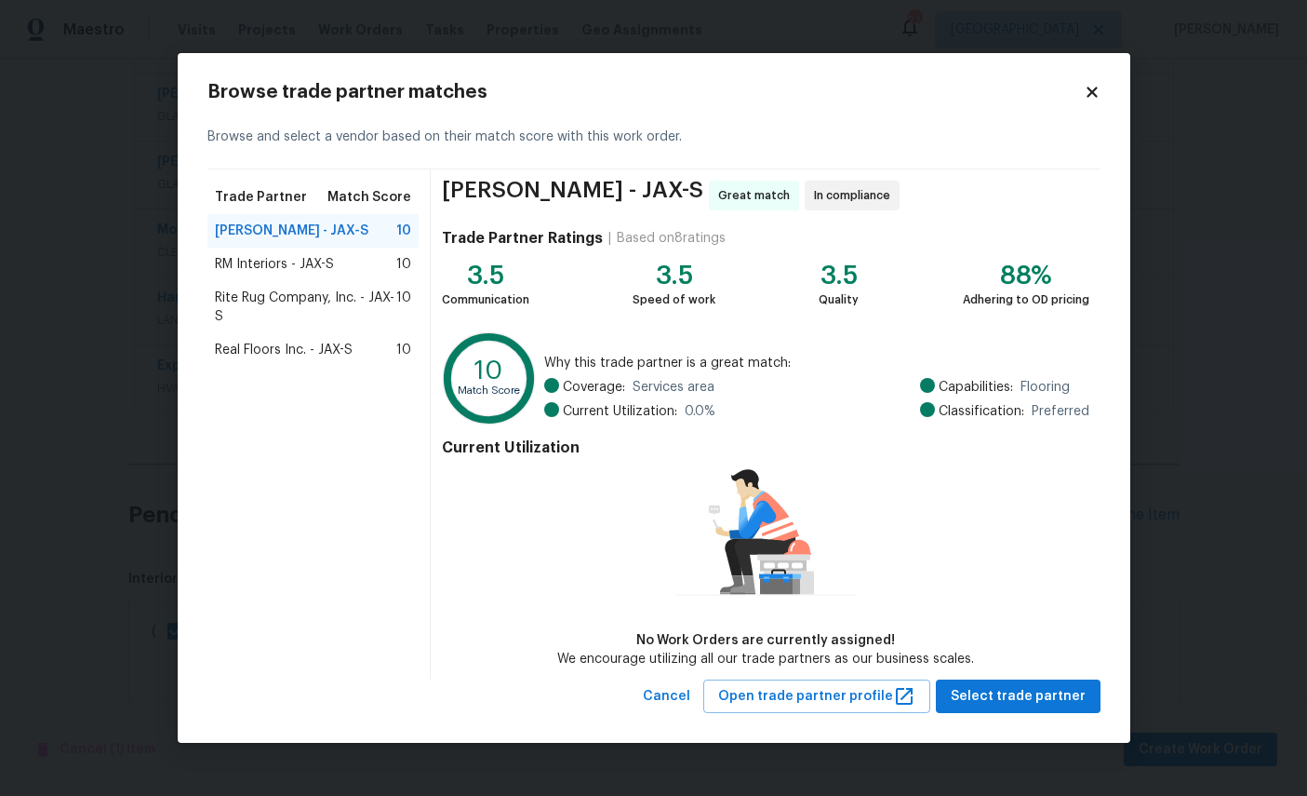
click at [280, 354] on span "Real Floors Inc. - JAX-S" at bounding box center [284, 350] width 138 height 19
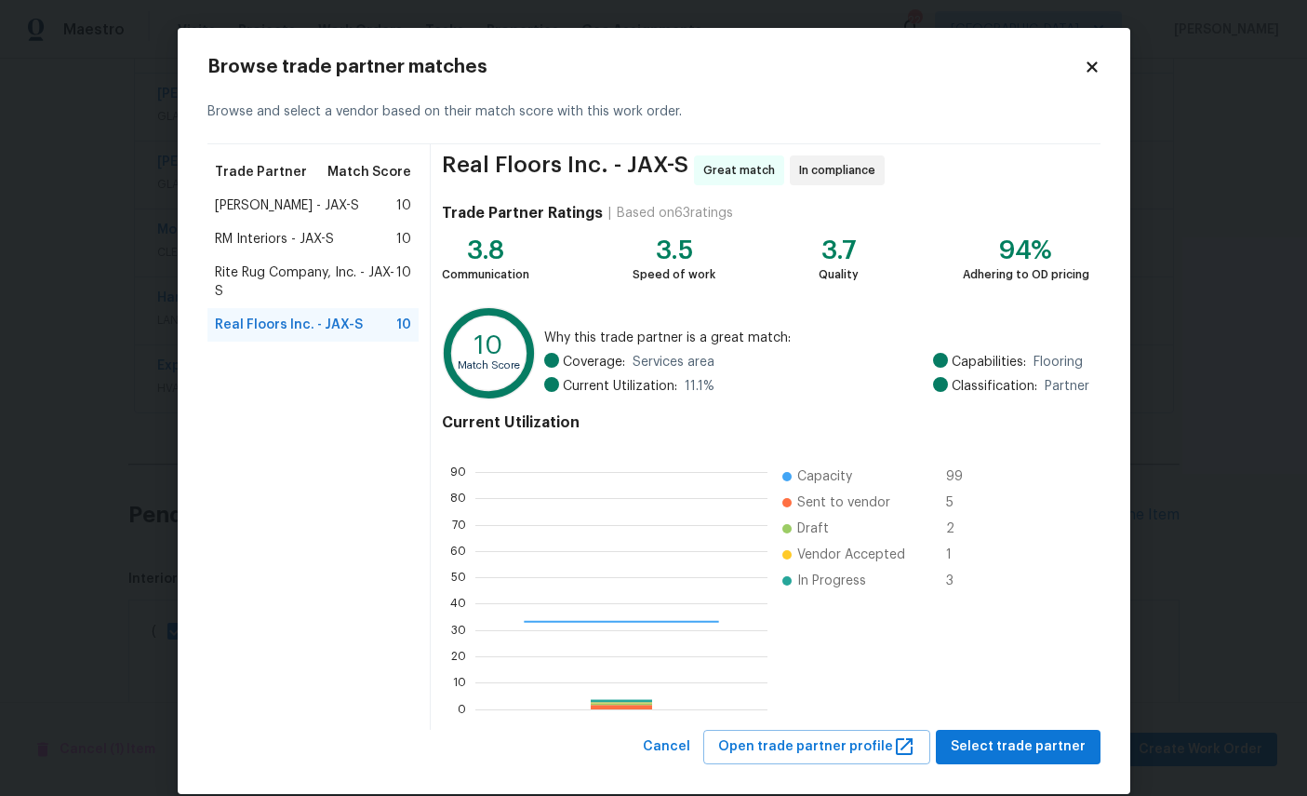
scroll to position [261, 292]
click at [1019, 746] on span "Select trade partner" at bounding box center [1018, 746] width 135 height 23
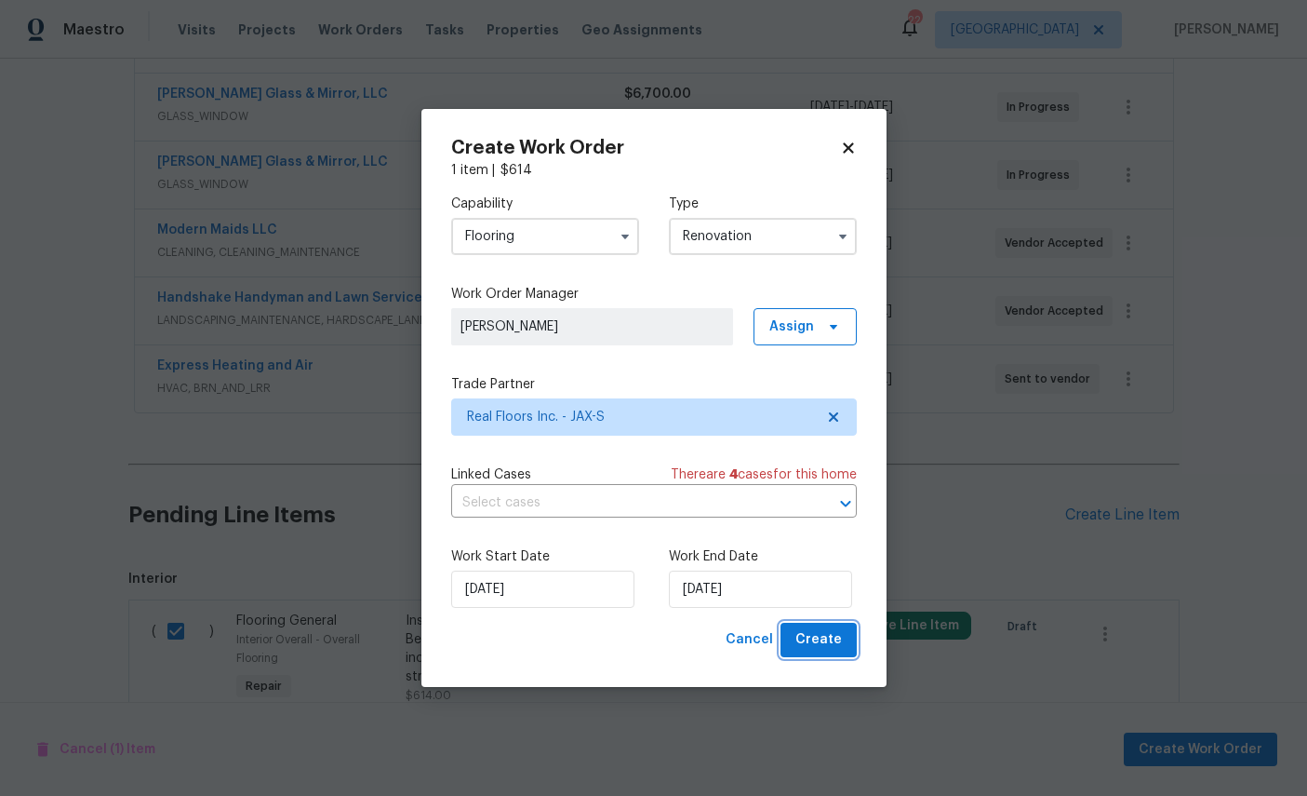
click at [798, 633] on span "Create" at bounding box center [819, 639] width 47 height 23
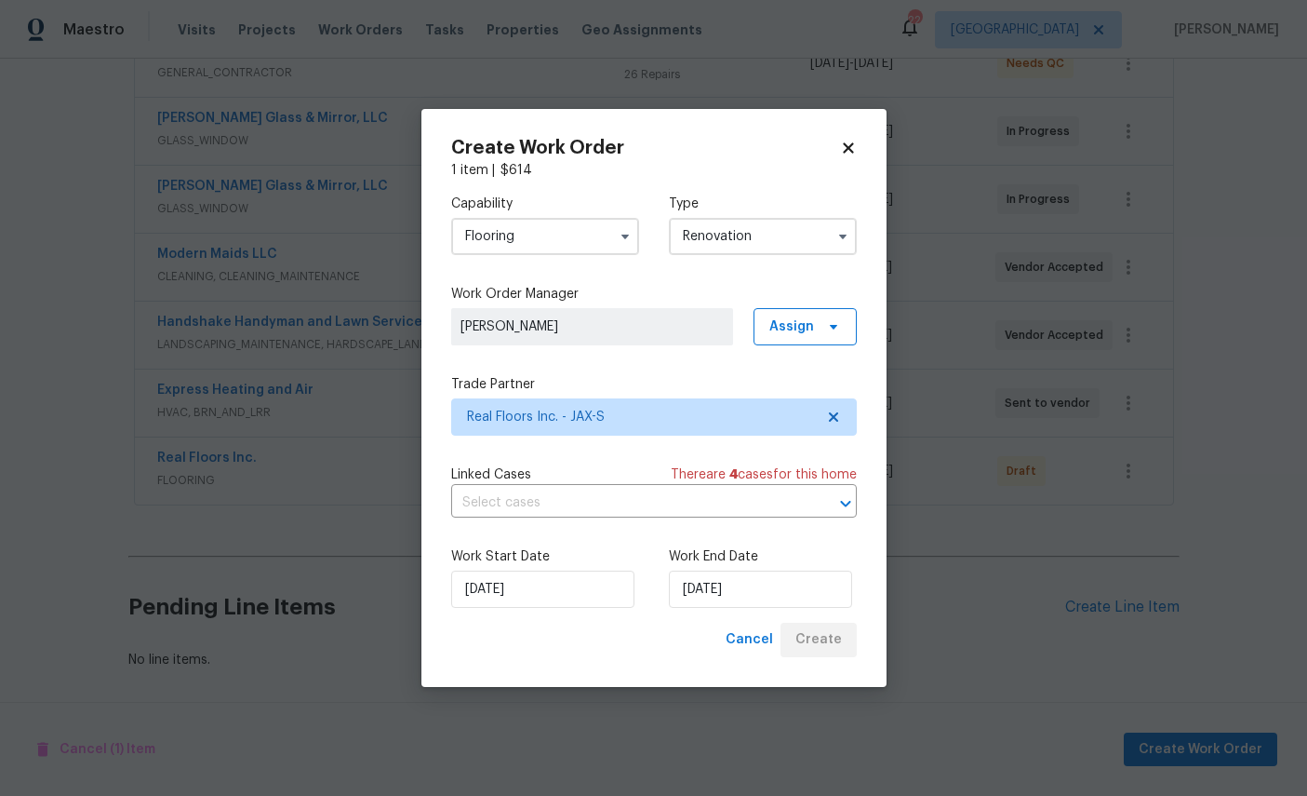
scroll to position [383, 0]
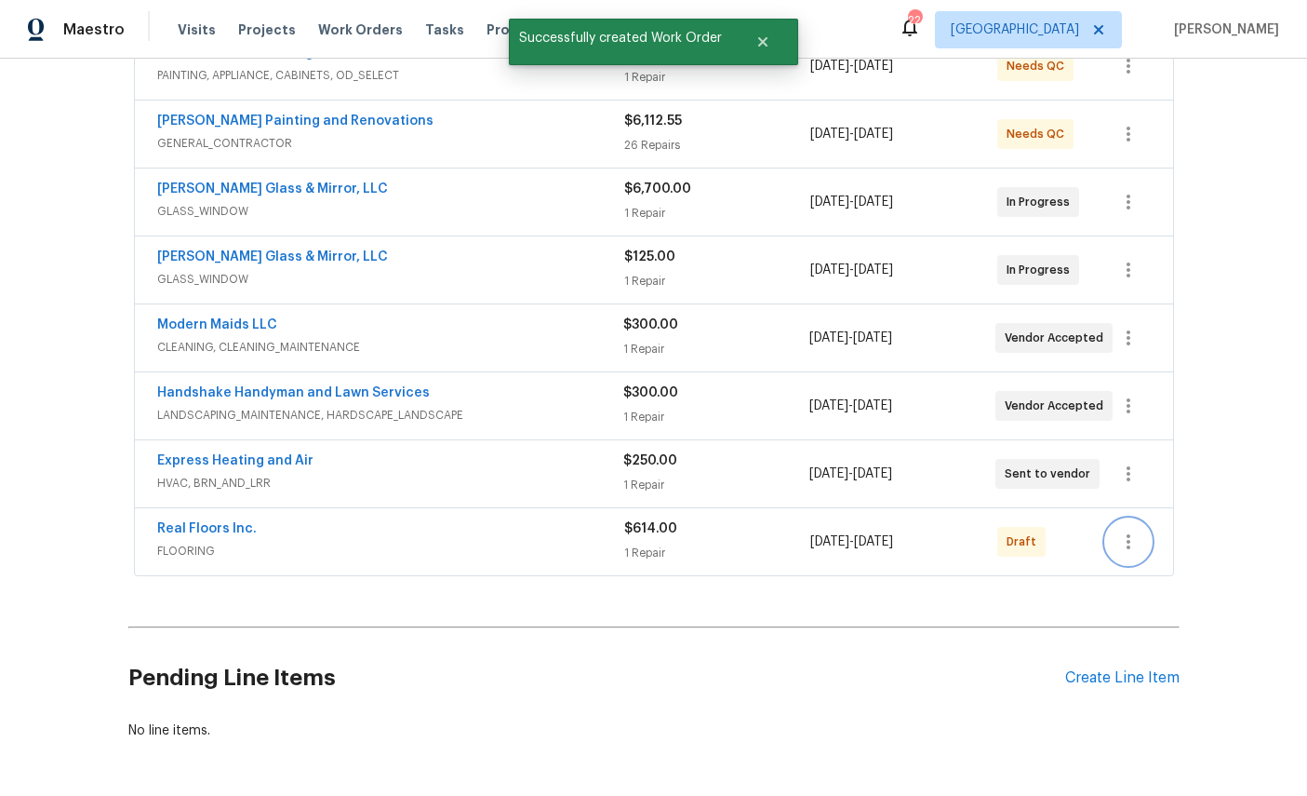
click at [1145, 519] on button "button" at bounding box center [1128, 541] width 45 height 45
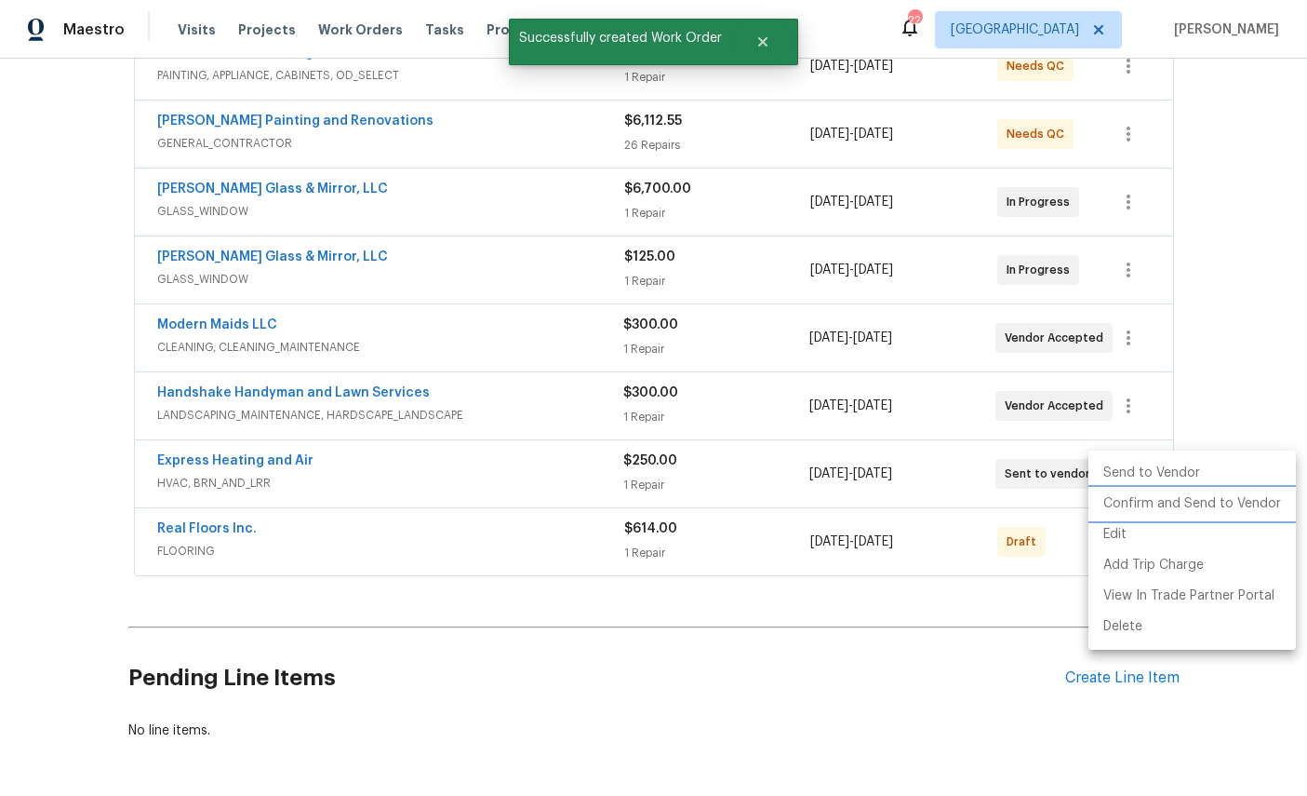
click at [1190, 515] on li "Confirm and Send to Vendor" at bounding box center [1193, 504] width 208 height 31
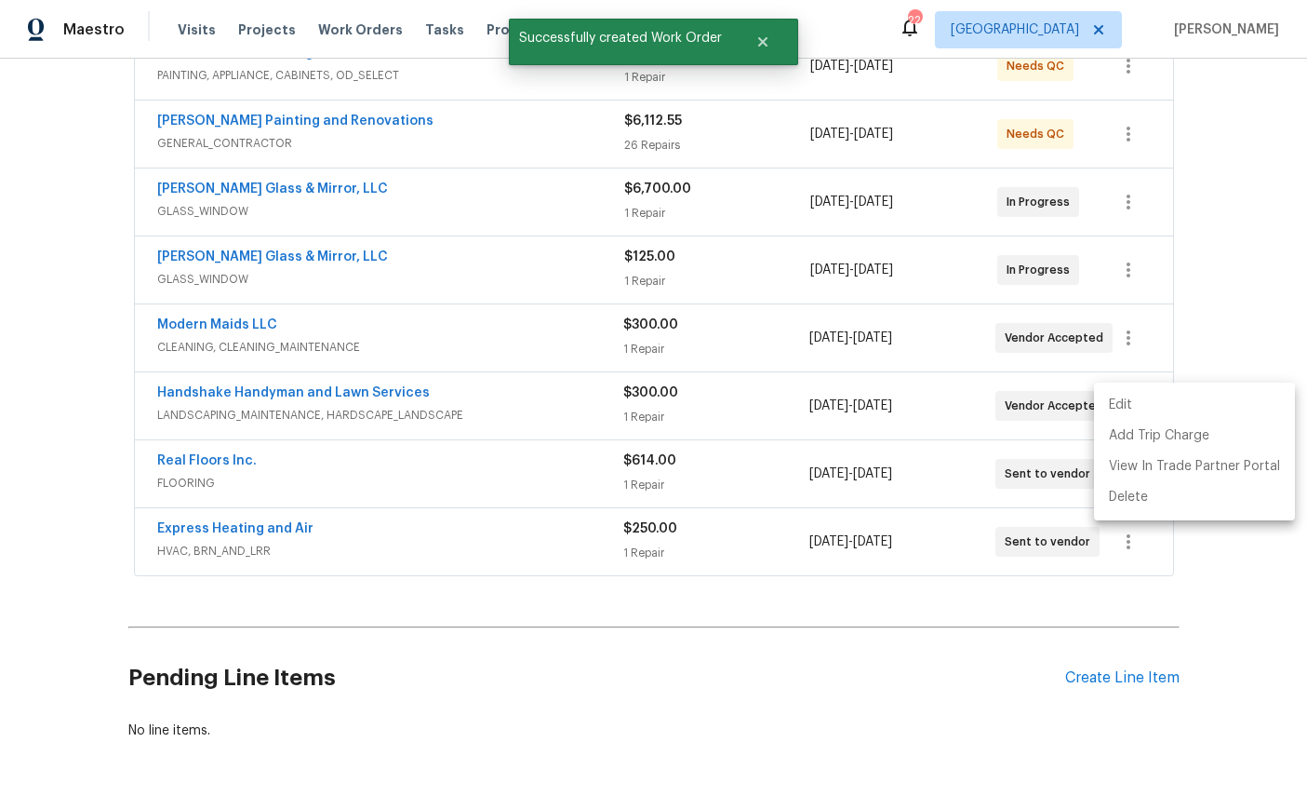
click at [1277, 288] on div at bounding box center [653, 398] width 1307 height 796
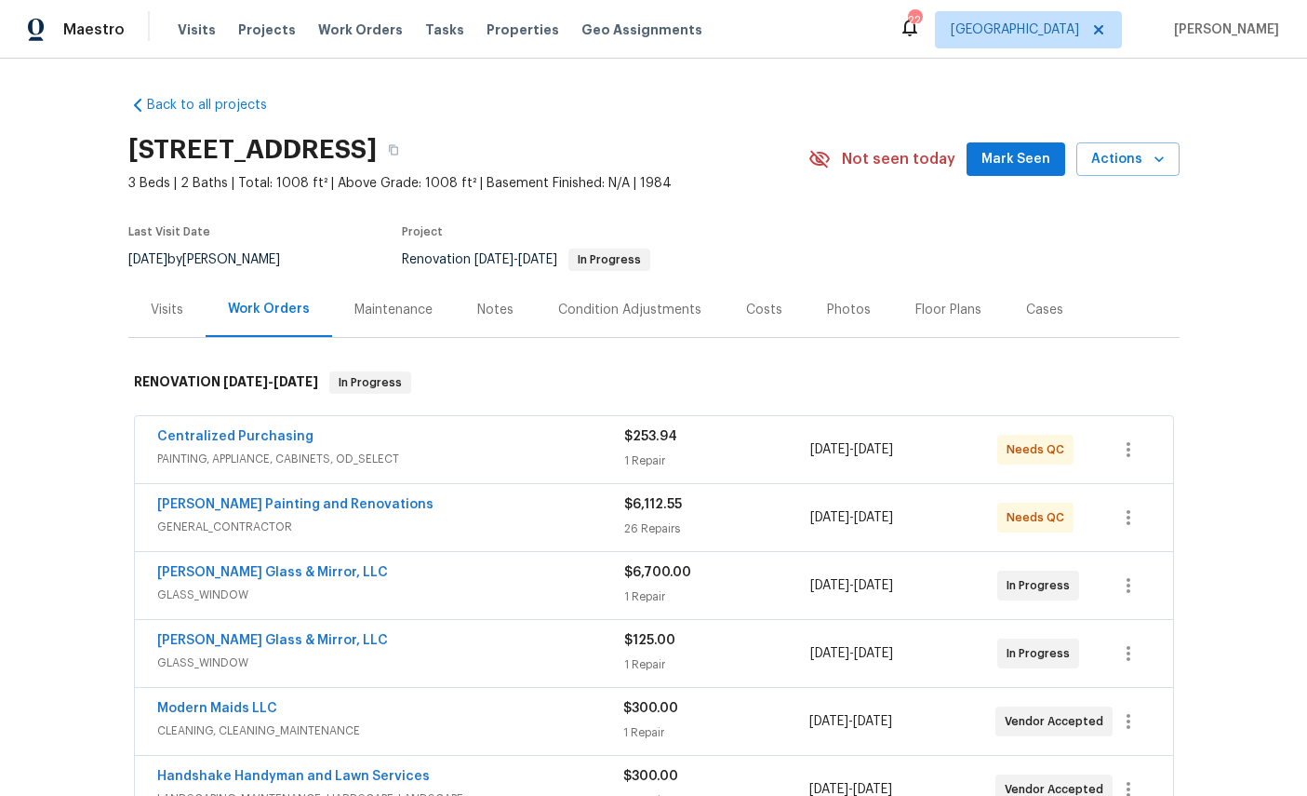
scroll to position [0, 0]
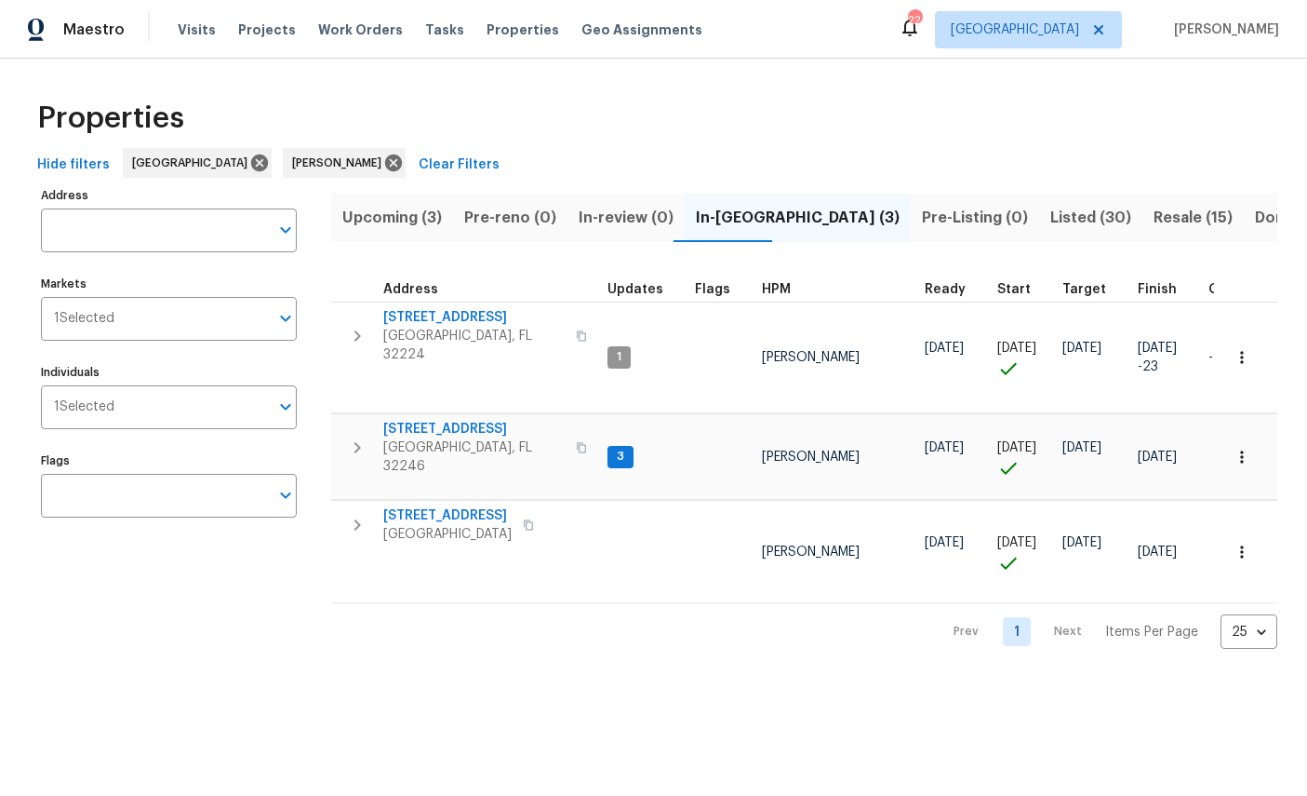
click at [419, 438] on span "[GEOGRAPHIC_DATA], FL 32246" at bounding box center [473, 456] width 181 height 37
click at [426, 506] on span "[STREET_ADDRESS]" at bounding box center [447, 515] width 128 height 19
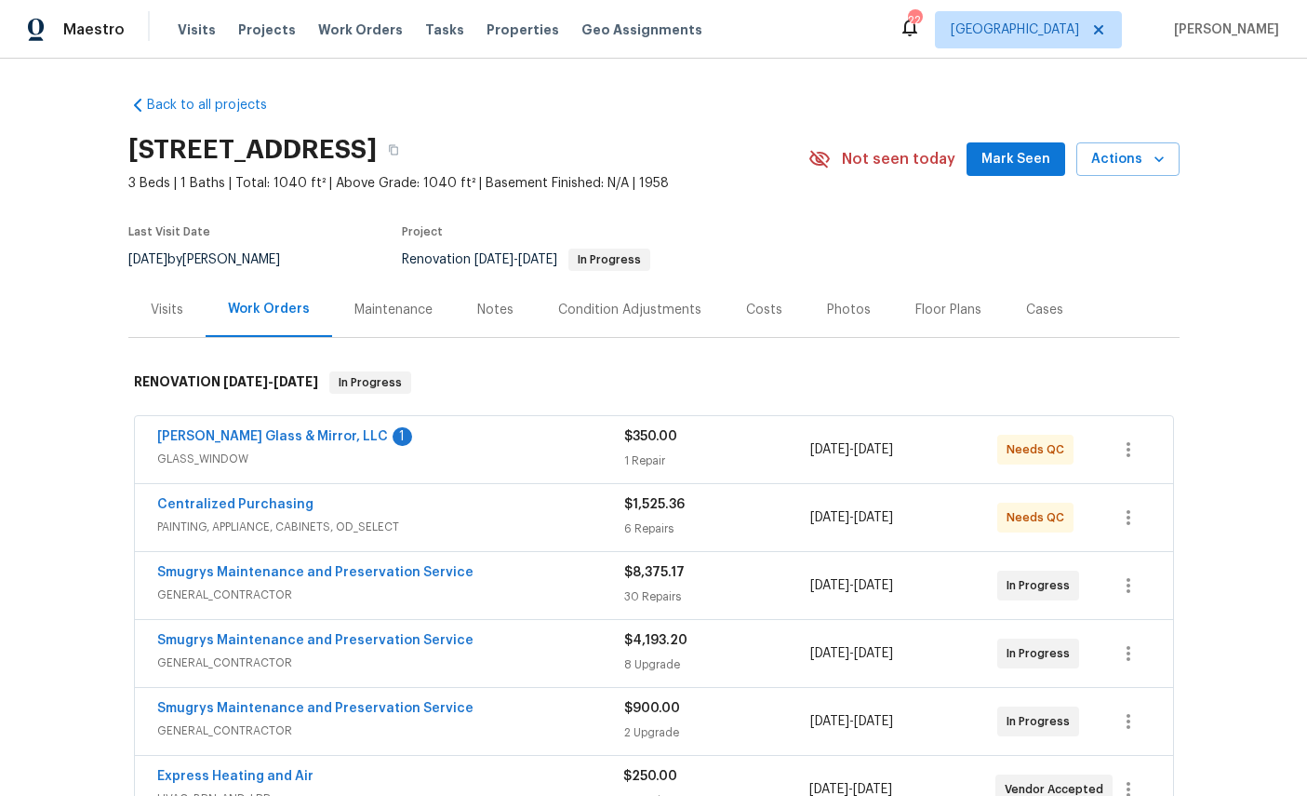
click at [181, 441] on link "[PERSON_NAME] Glass & Mirror, LLC" at bounding box center [272, 436] width 231 height 13
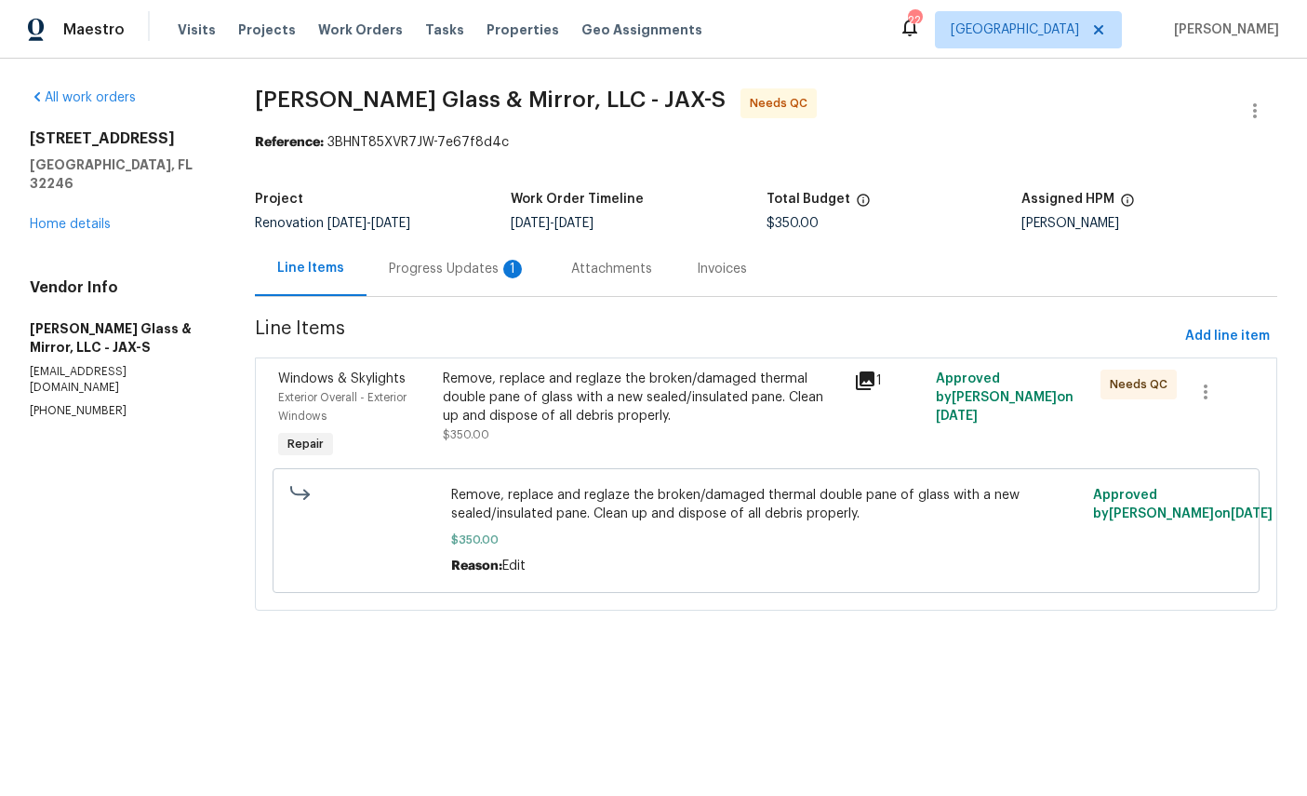
click at [441, 261] on div "Progress Updates 1" at bounding box center [458, 269] width 138 height 19
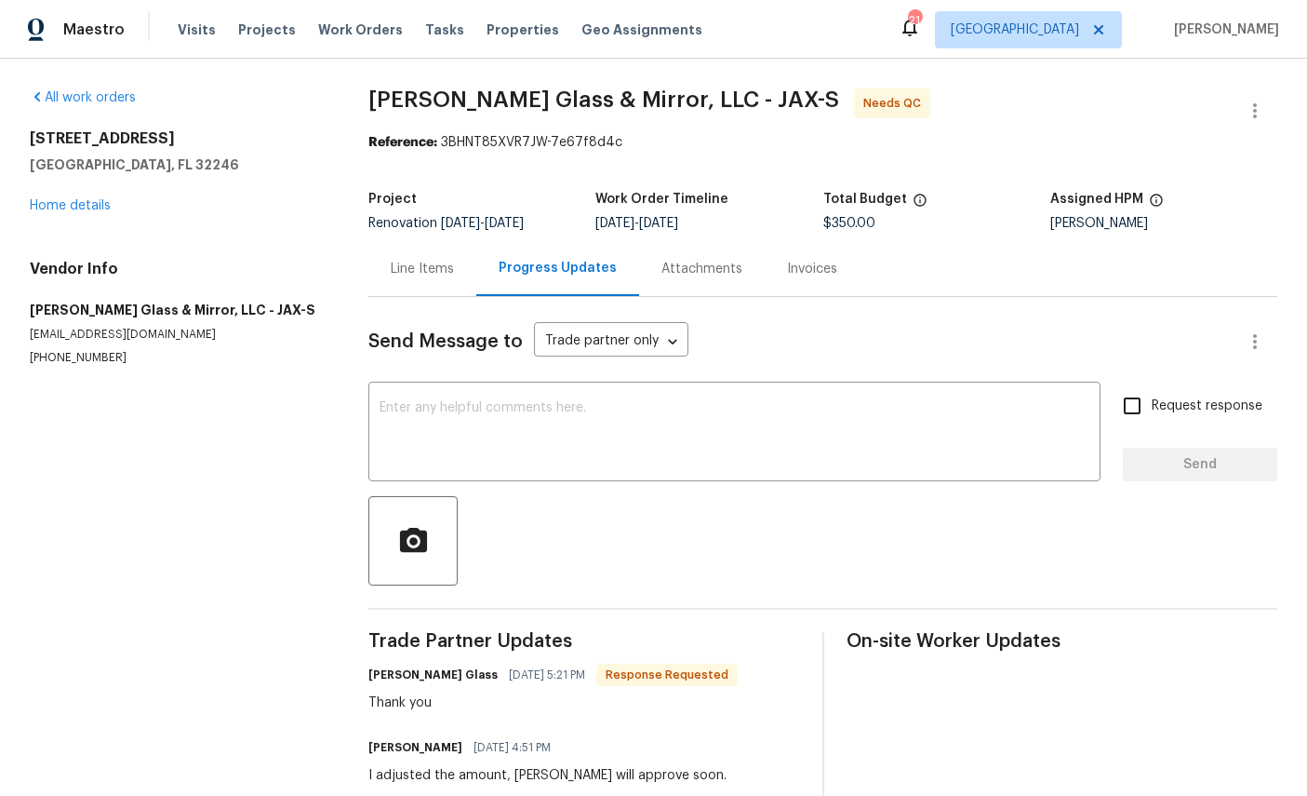
click at [75, 210] on link "Home details" at bounding box center [70, 205] width 81 height 13
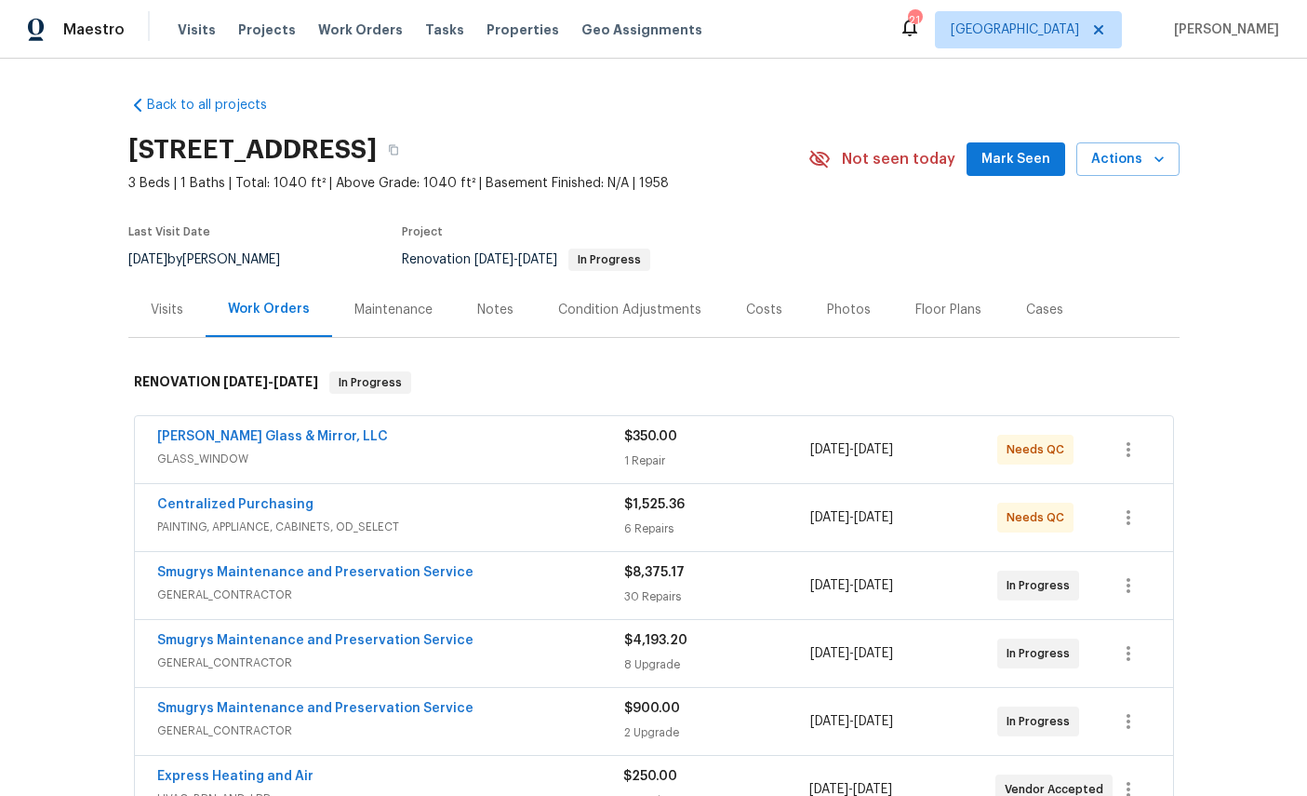
click at [191, 436] on link "Baum Glass & Mirror, LLC" at bounding box center [272, 436] width 231 height 13
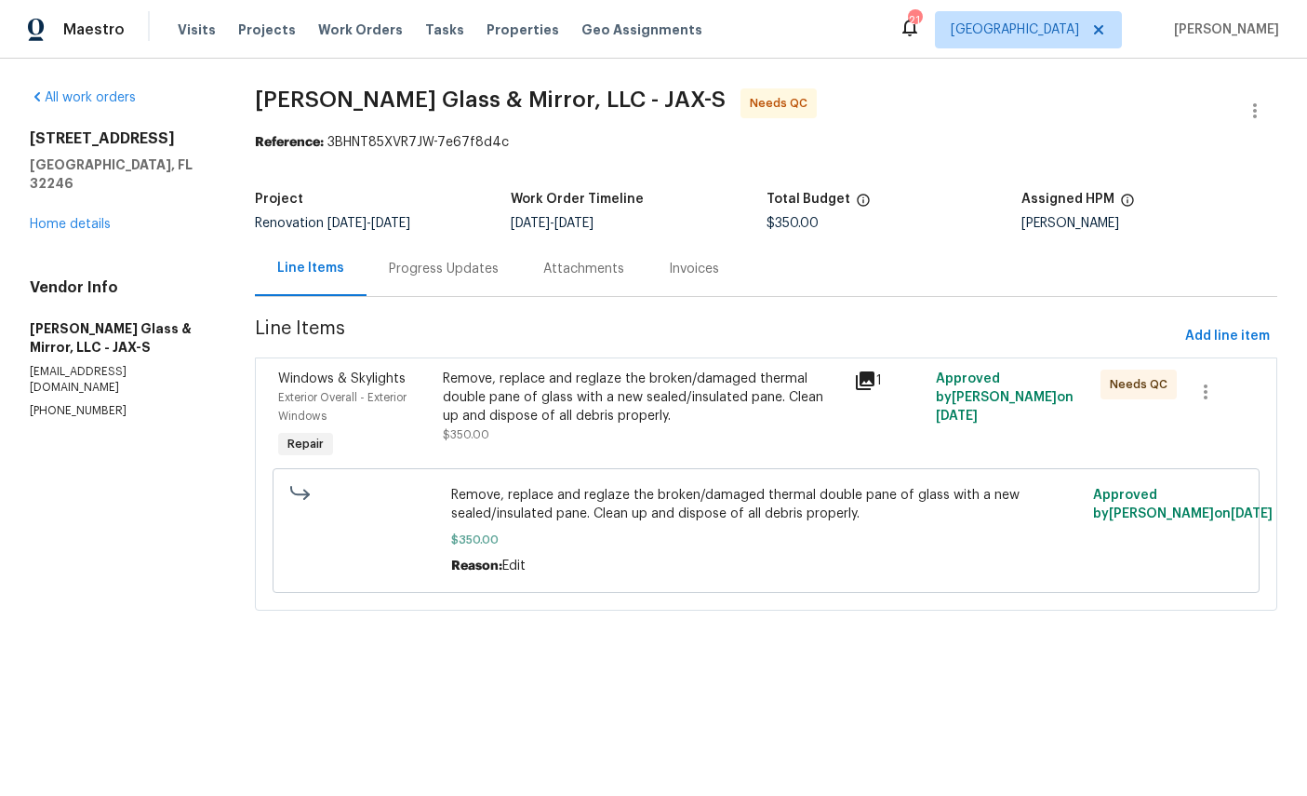
click at [327, 386] on div "Windows & Skylights" at bounding box center [355, 378] width 154 height 19
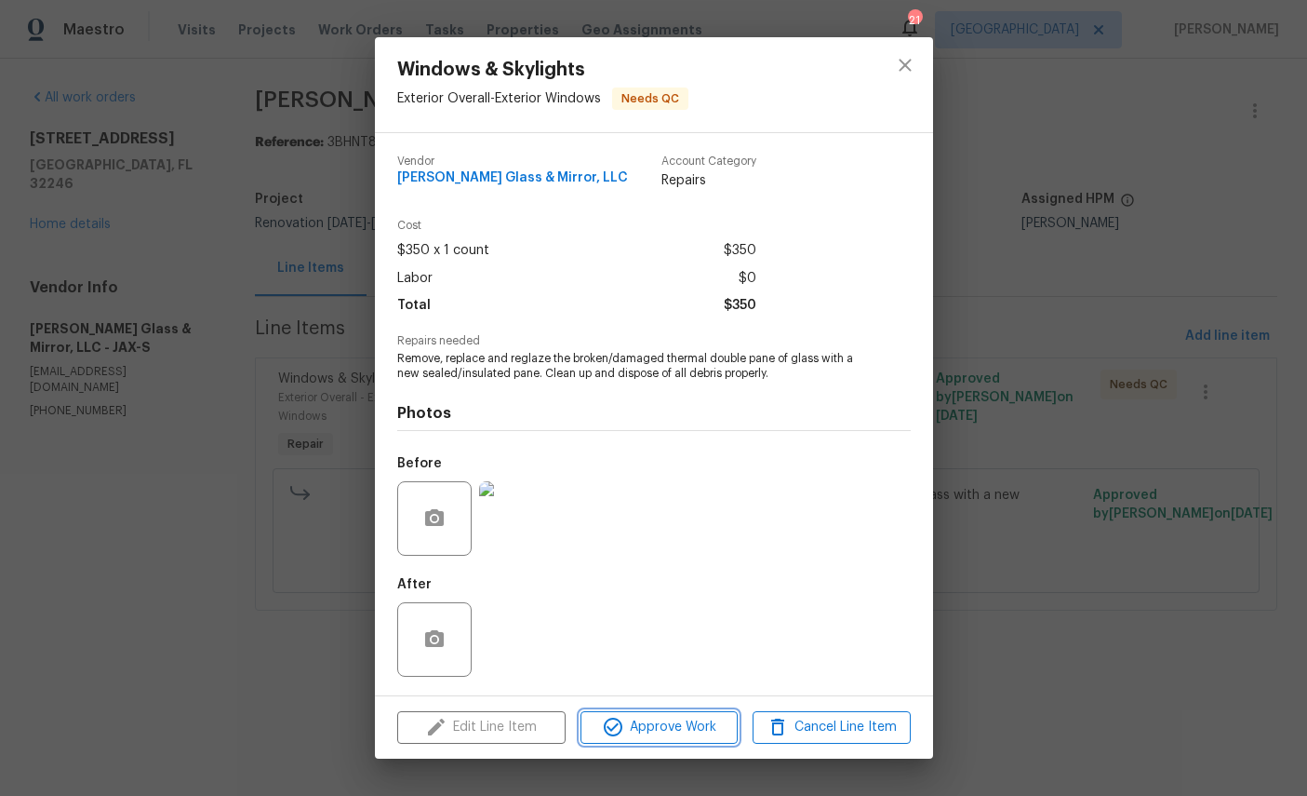
click at [669, 744] on button "Approve Work" at bounding box center [659, 727] width 157 height 33
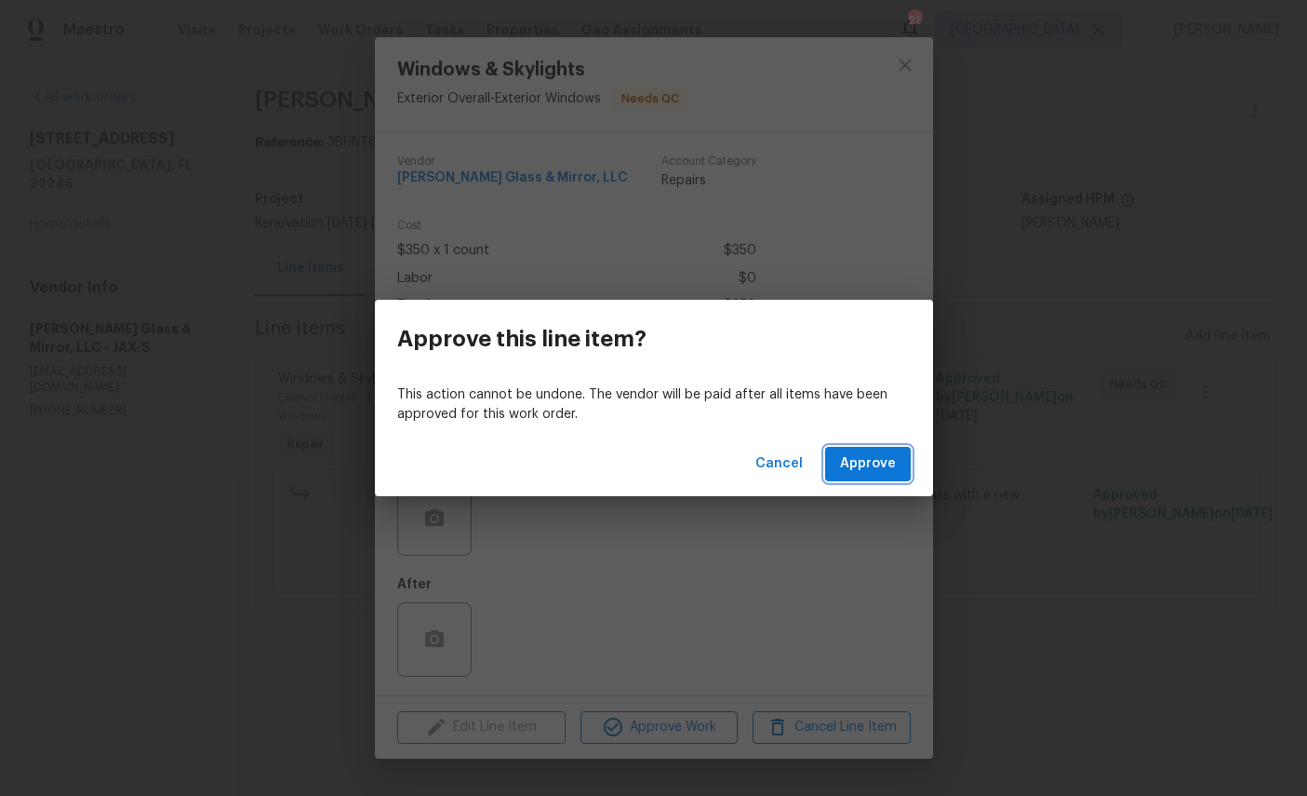
click at [884, 458] on span "Approve" at bounding box center [868, 463] width 56 height 23
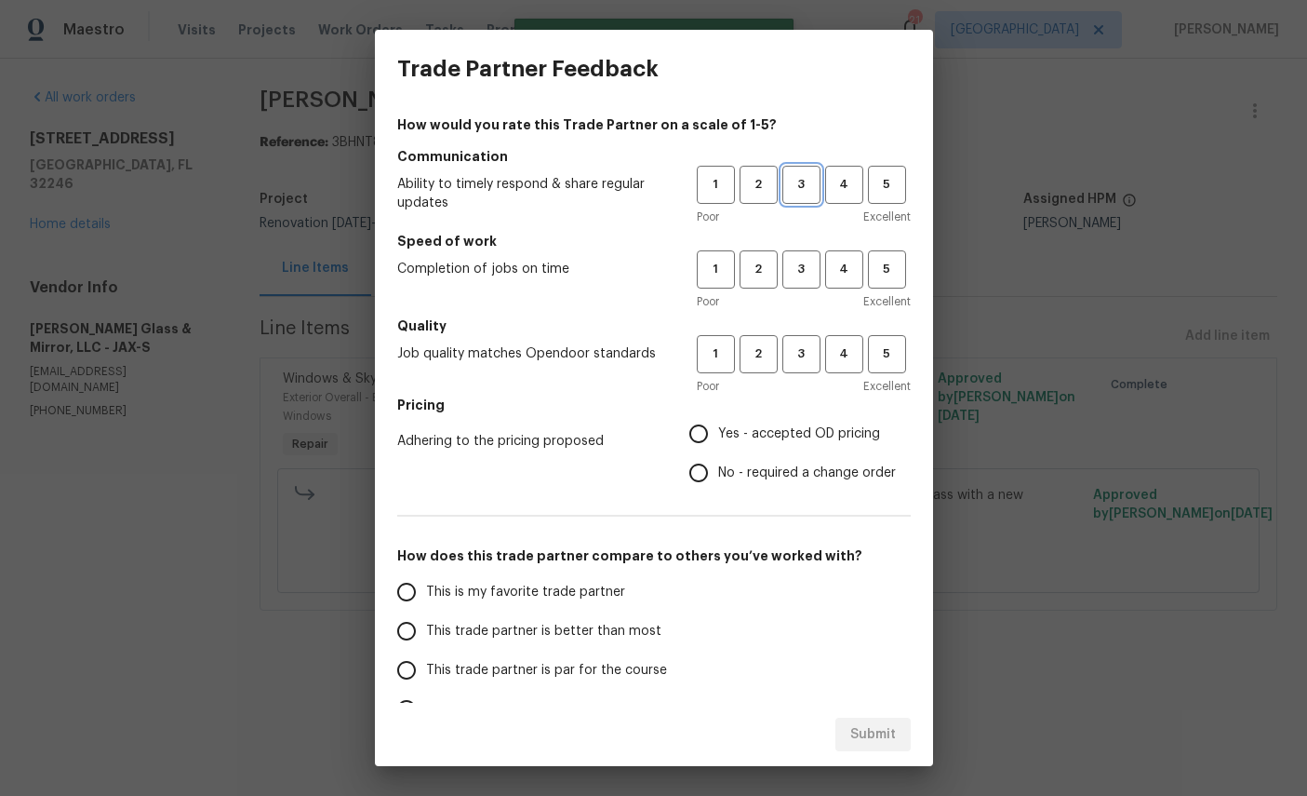
click at [811, 191] on span "3" at bounding box center [801, 184] width 34 height 21
click at [811, 271] on span "3" at bounding box center [801, 269] width 34 height 21
click at [812, 335] on button "3" at bounding box center [802, 354] width 38 height 38
click at [828, 424] on span "Yes - accepted OD pricing" at bounding box center [799, 434] width 162 height 20
click at [718, 423] on input "Yes - accepted OD pricing" at bounding box center [698, 433] width 39 height 39
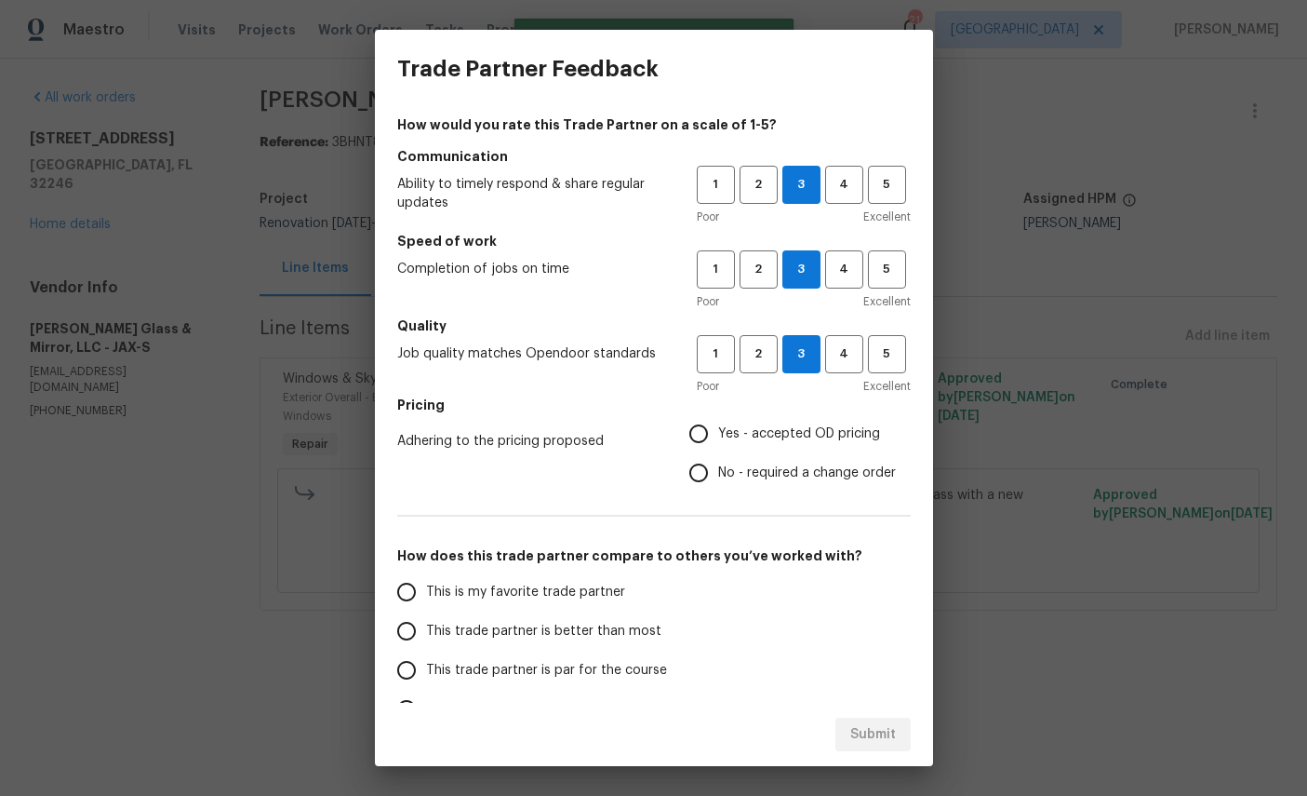
radio input "true"
click at [527, 610] on label "This is my favorite trade partner" at bounding box center [534, 591] width 294 height 39
click at [426, 610] on input "This is my favorite trade partner" at bounding box center [406, 591] width 39 height 39
click at [874, 740] on span "Submit" at bounding box center [874, 734] width 46 height 23
radio input "true"
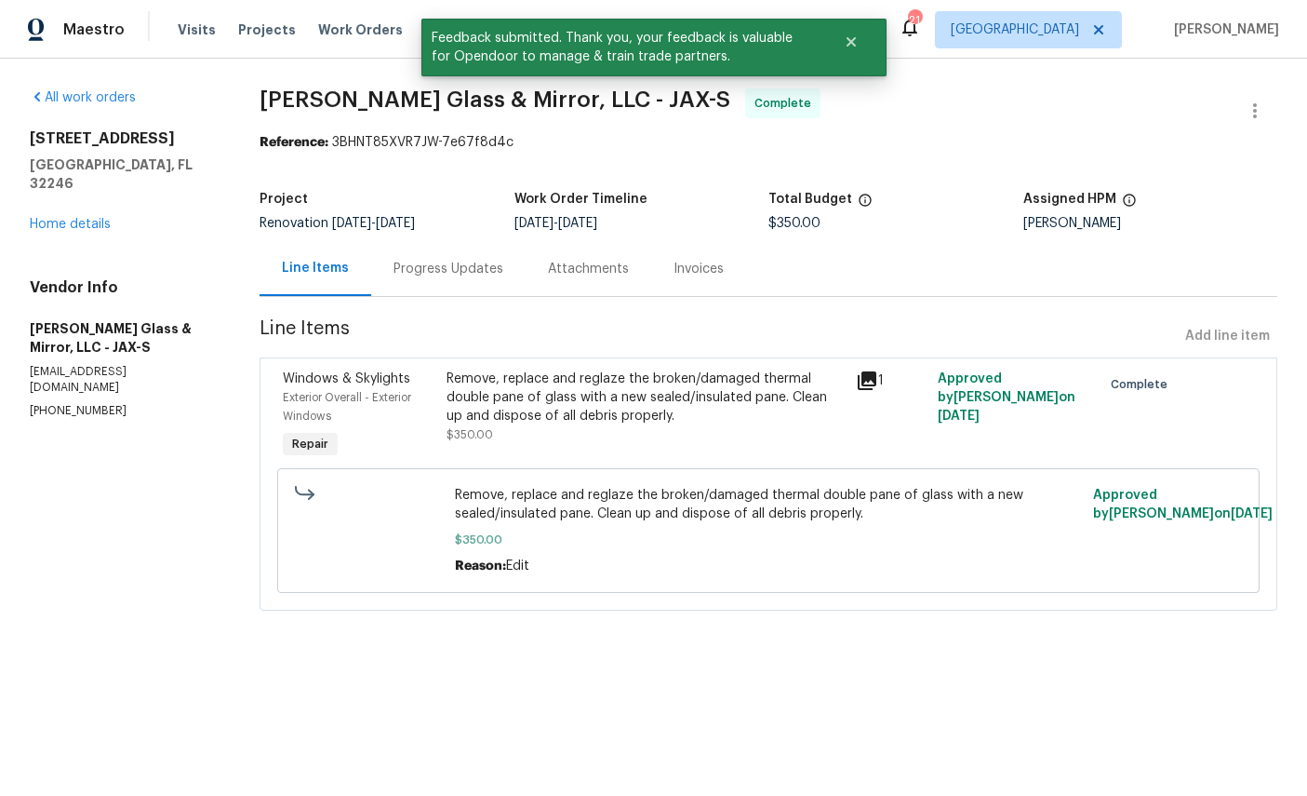
click at [70, 218] on link "Home details" at bounding box center [70, 224] width 81 height 13
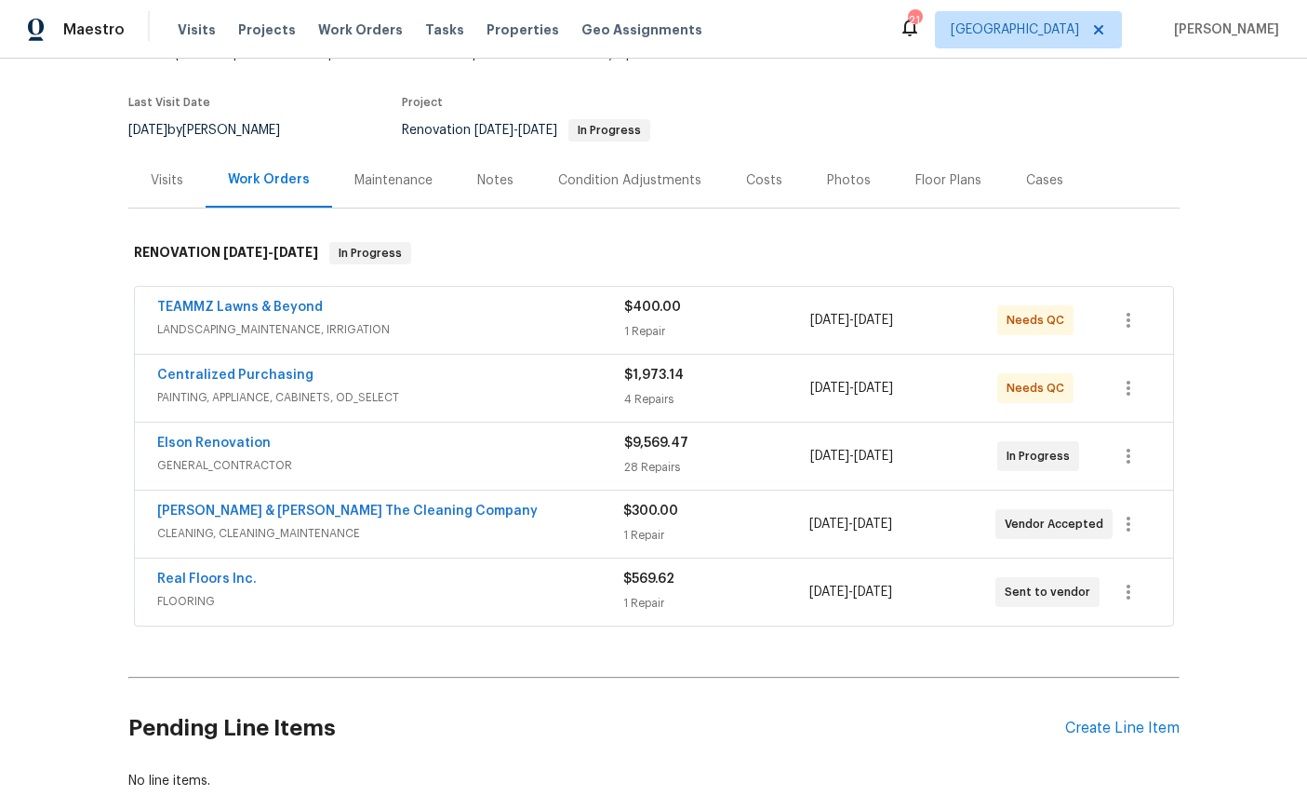
scroll to position [167, 0]
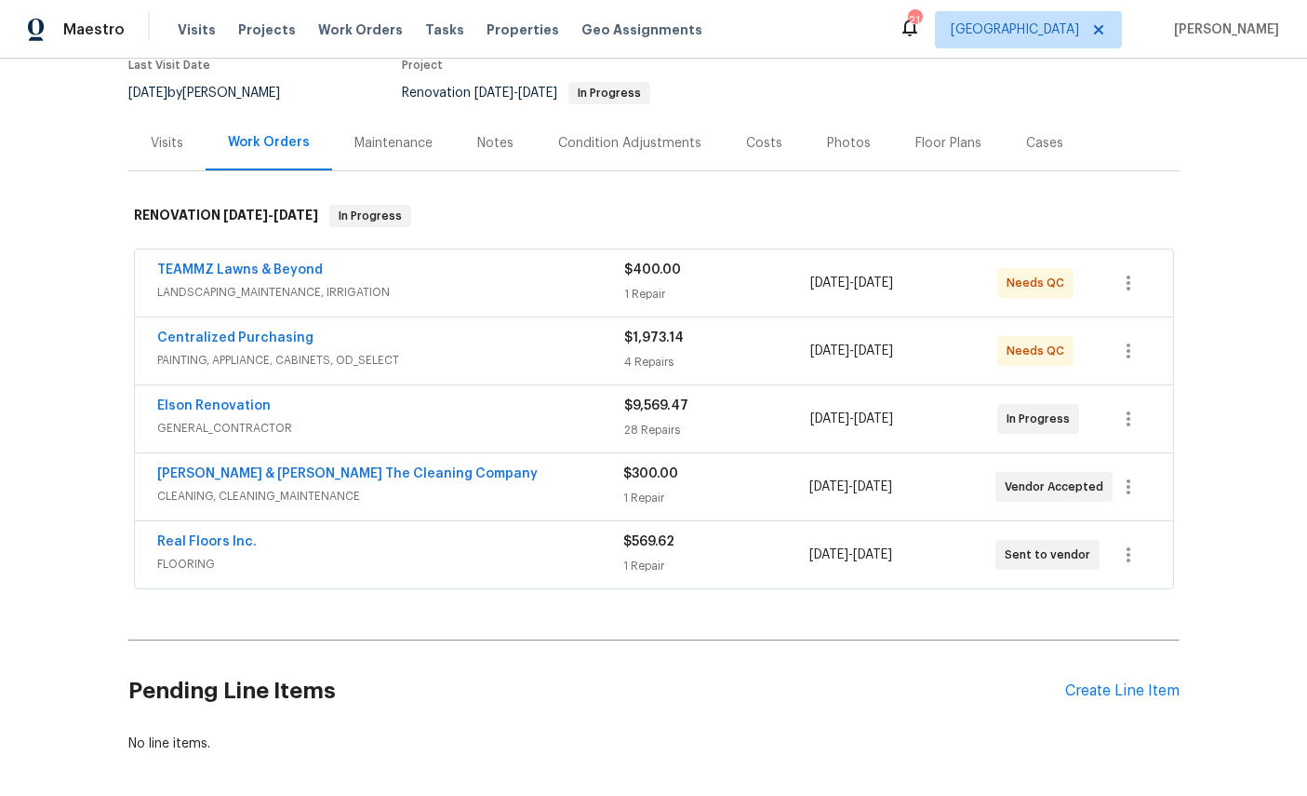
click at [208, 410] on link "Elson Renovation" at bounding box center [214, 405] width 114 height 13
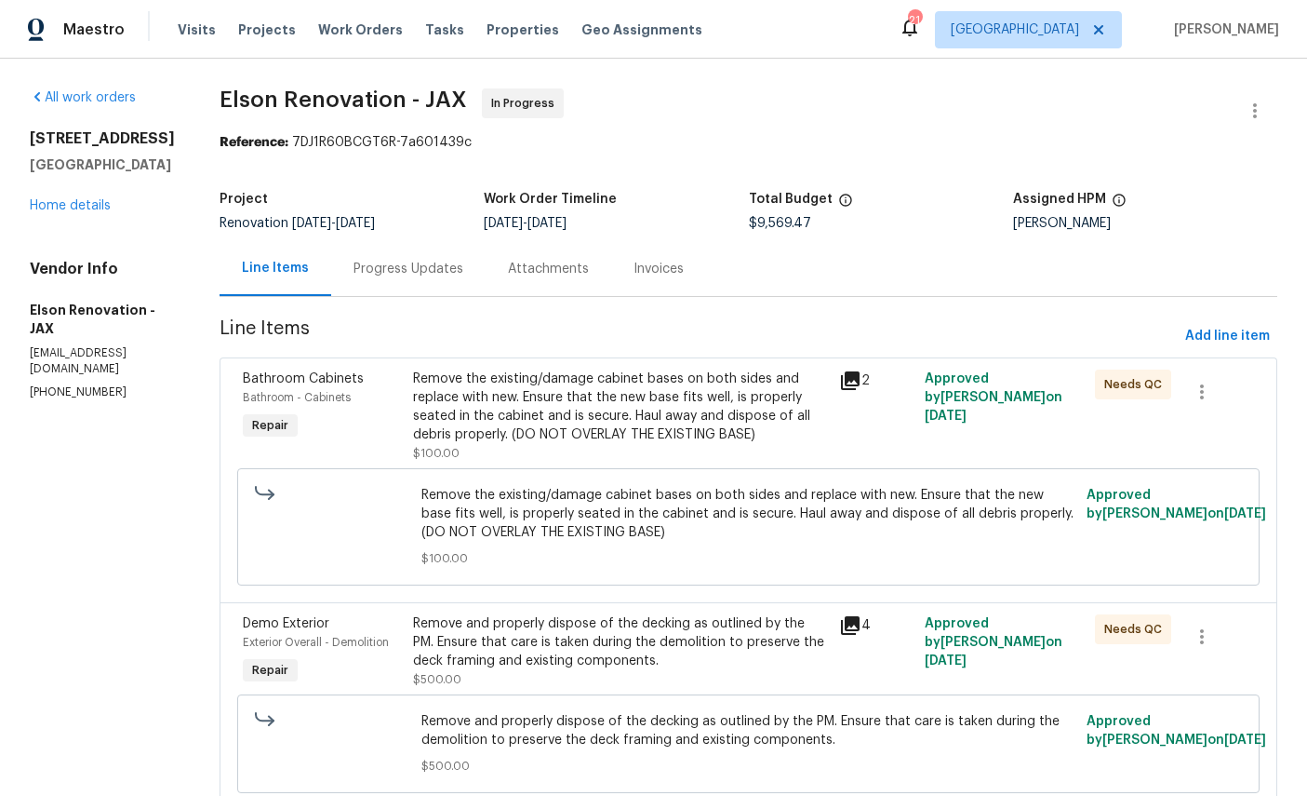
click at [75, 212] on link "Home details" at bounding box center [70, 205] width 81 height 13
